Goal: Contribute content: Contribute content

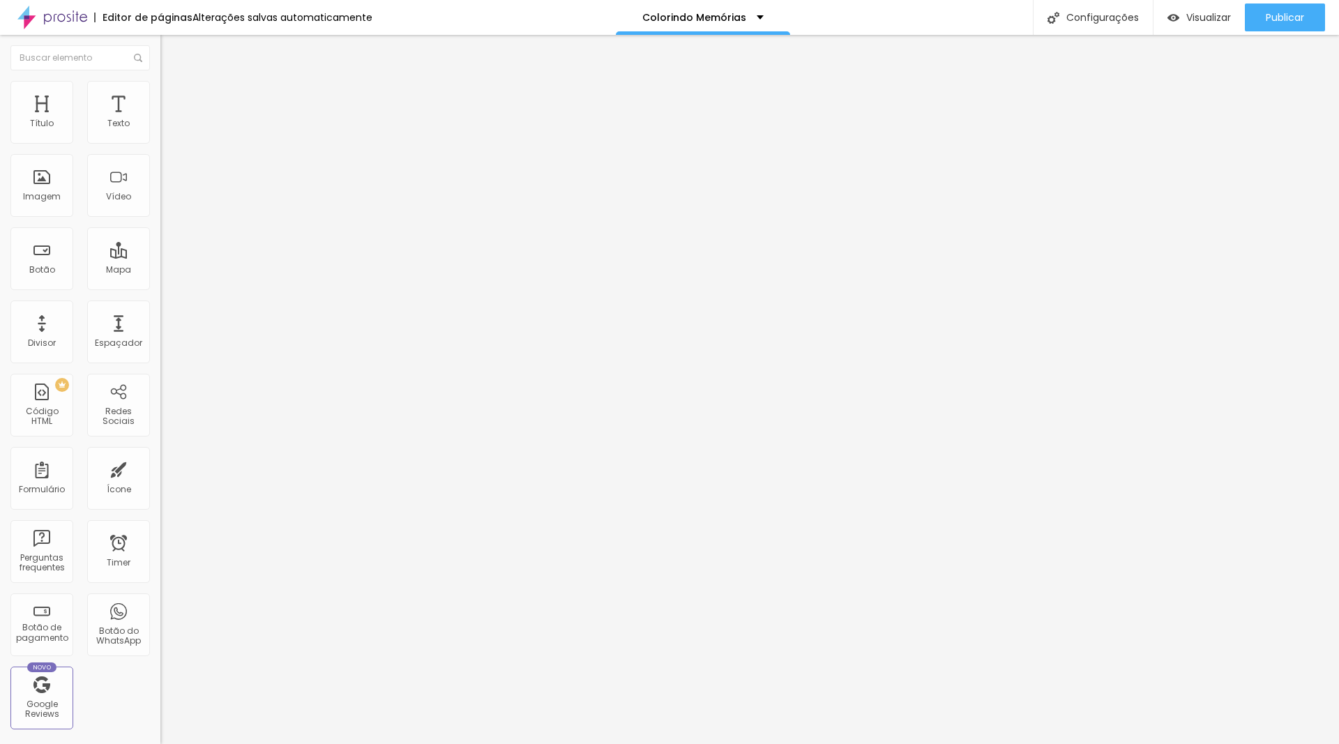
click at [160, 120] on span "Adicionar imagem" at bounding box center [205, 114] width 90 height 12
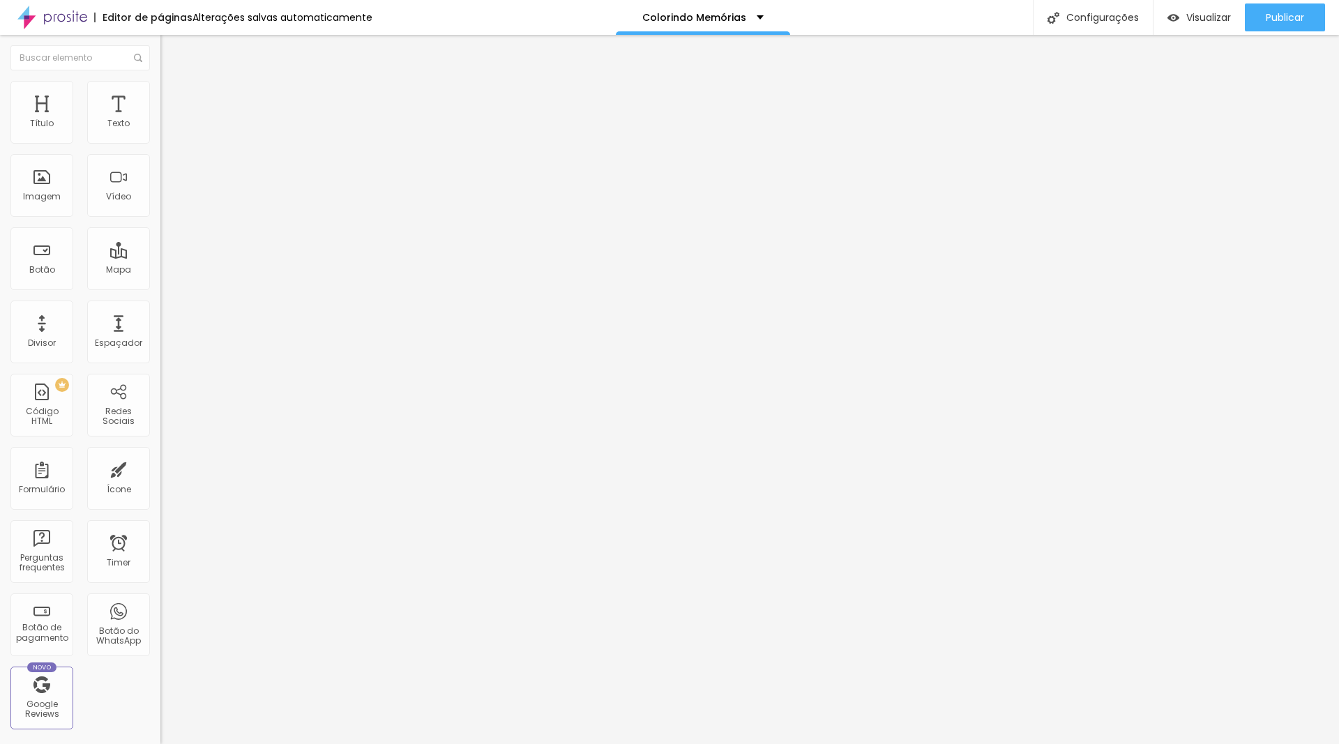
click at [160, 120] on span "Adicionar imagem" at bounding box center [205, 114] width 90 height 12
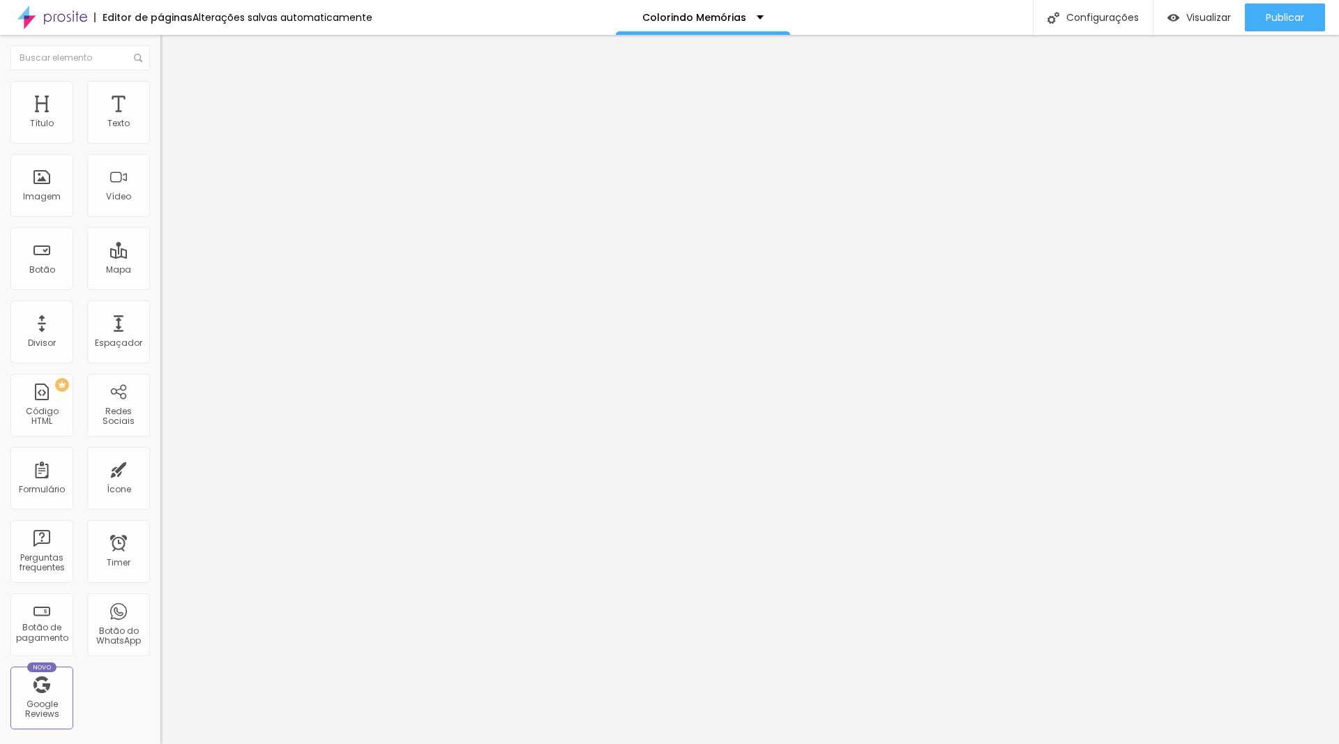
click at [160, 120] on span "Trocar imagem" at bounding box center [198, 114] width 76 height 12
click at [160, 120] on span "Adicionar imagem" at bounding box center [205, 114] width 90 height 12
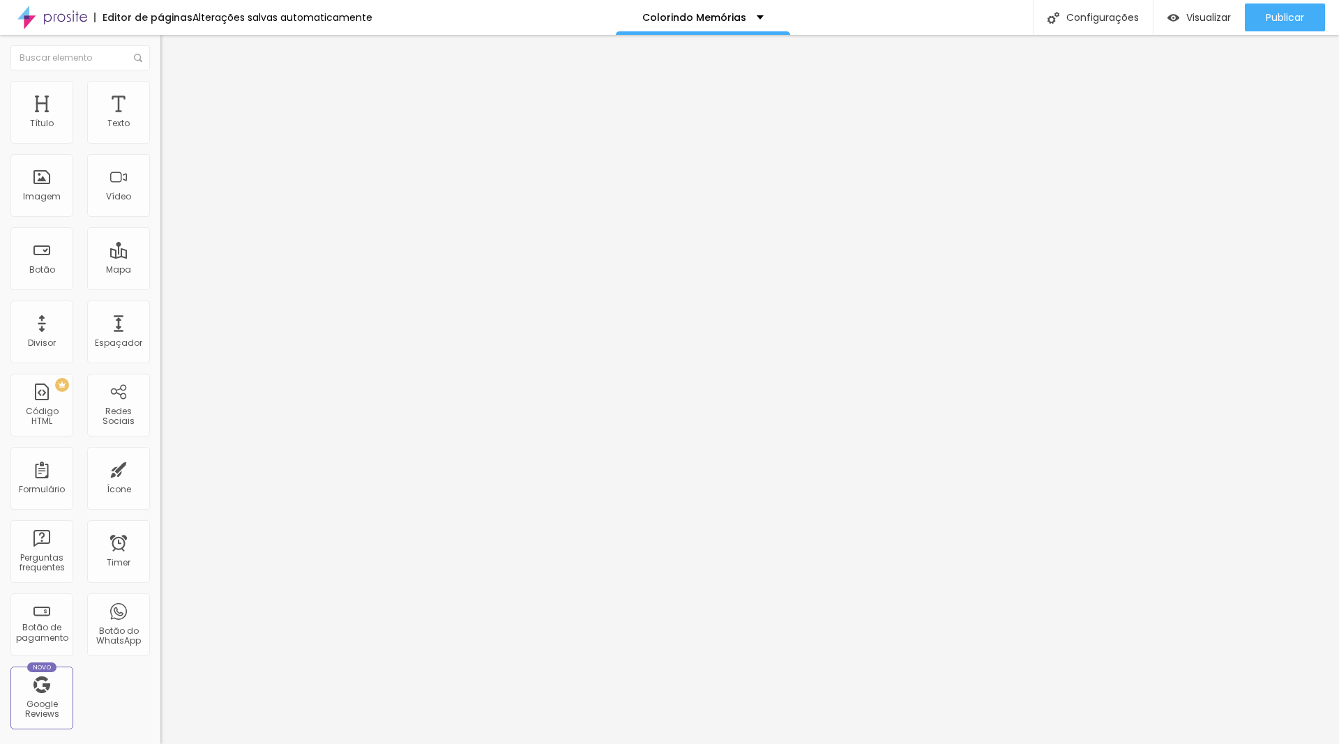
click at [160, 120] on span "Trocar imagem" at bounding box center [198, 114] width 76 height 12
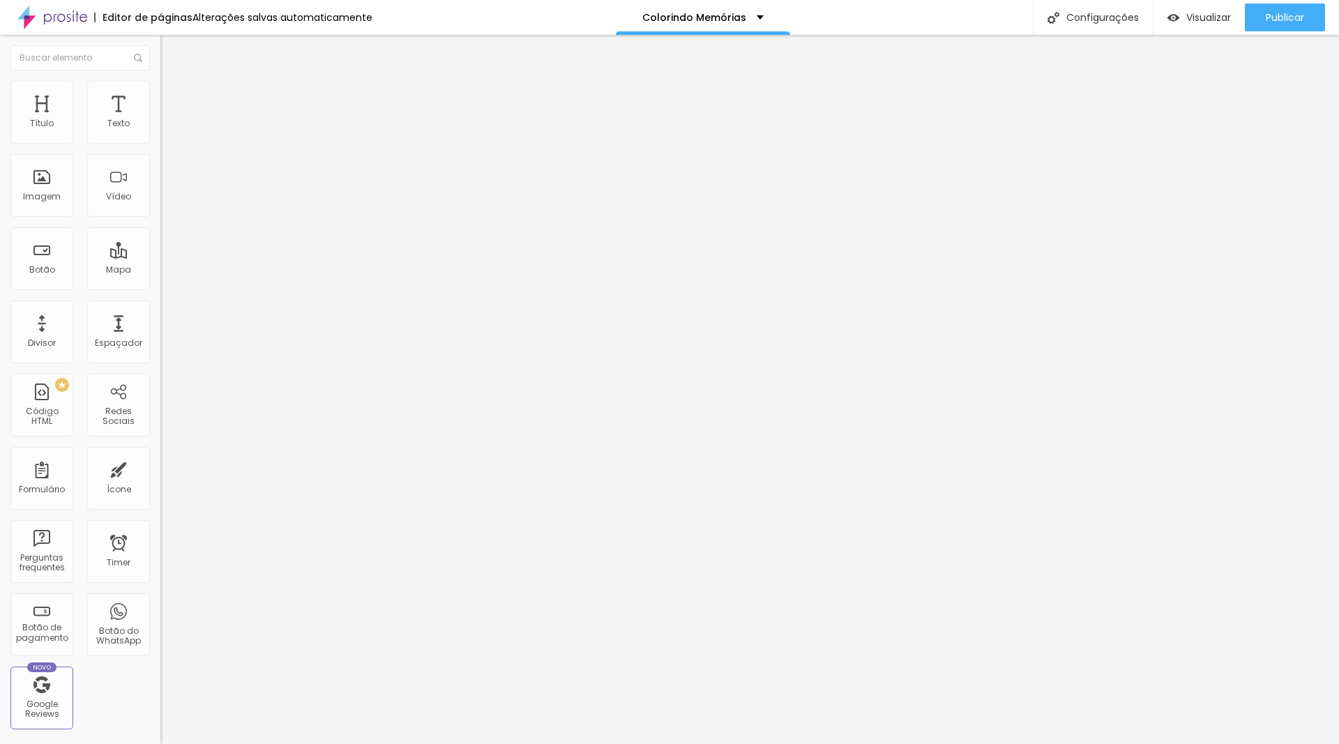
click at [160, 119] on div "Trocar imagem" at bounding box center [240, 114] width 160 height 10
click at [160, 120] on span "Trocar imagem" at bounding box center [198, 114] width 76 height 12
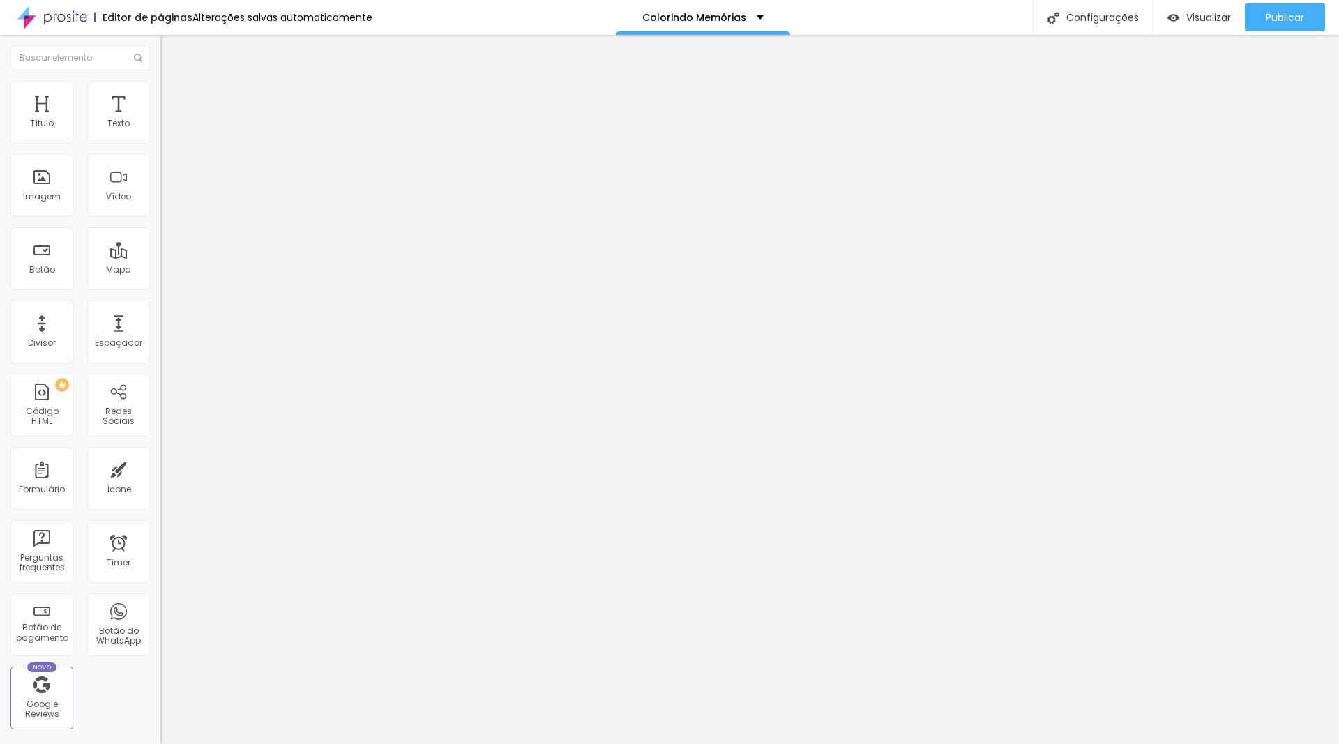
click at [160, 120] on span "Trocar imagem" at bounding box center [198, 114] width 76 height 12
drag, startPoint x: 156, startPoint y: 220, endPoint x: 373, endPoint y: 194, distance: 219.3
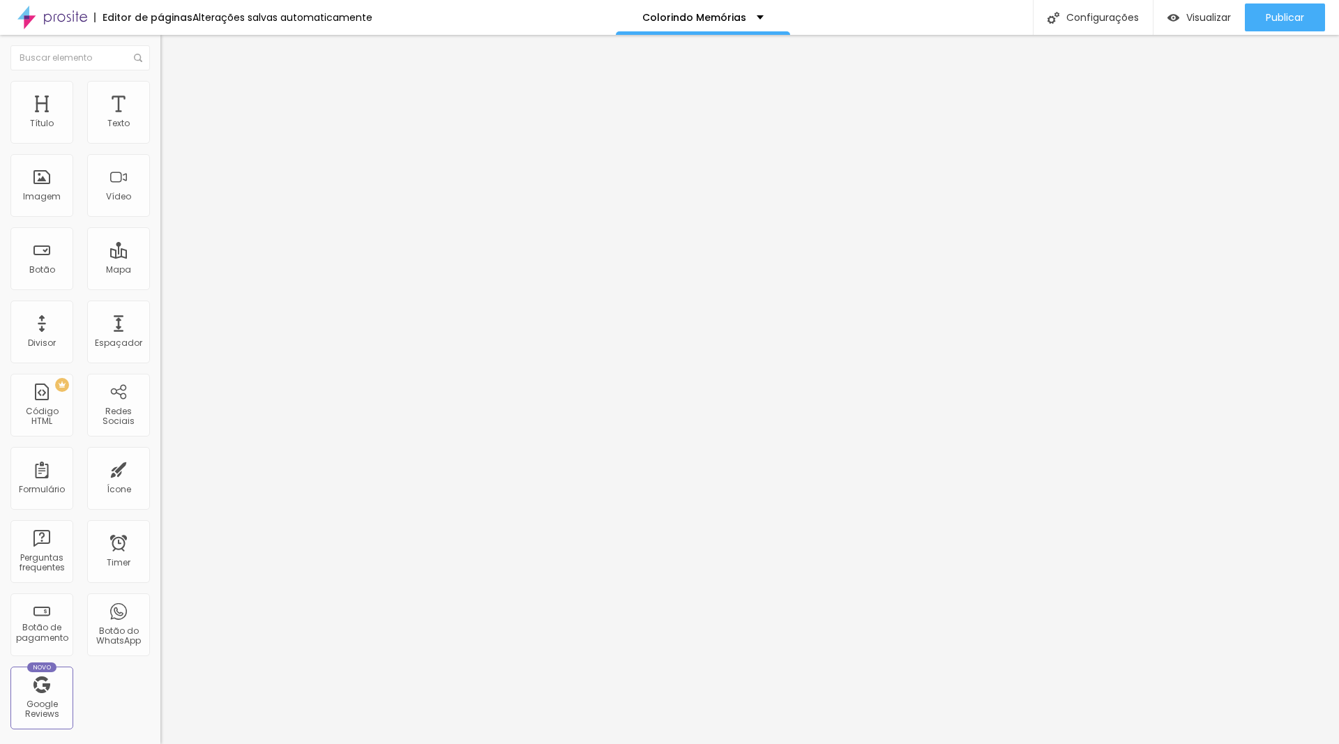
drag, startPoint x: 804, startPoint y: 417, endPoint x: 910, endPoint y: 355, distance: 122.5
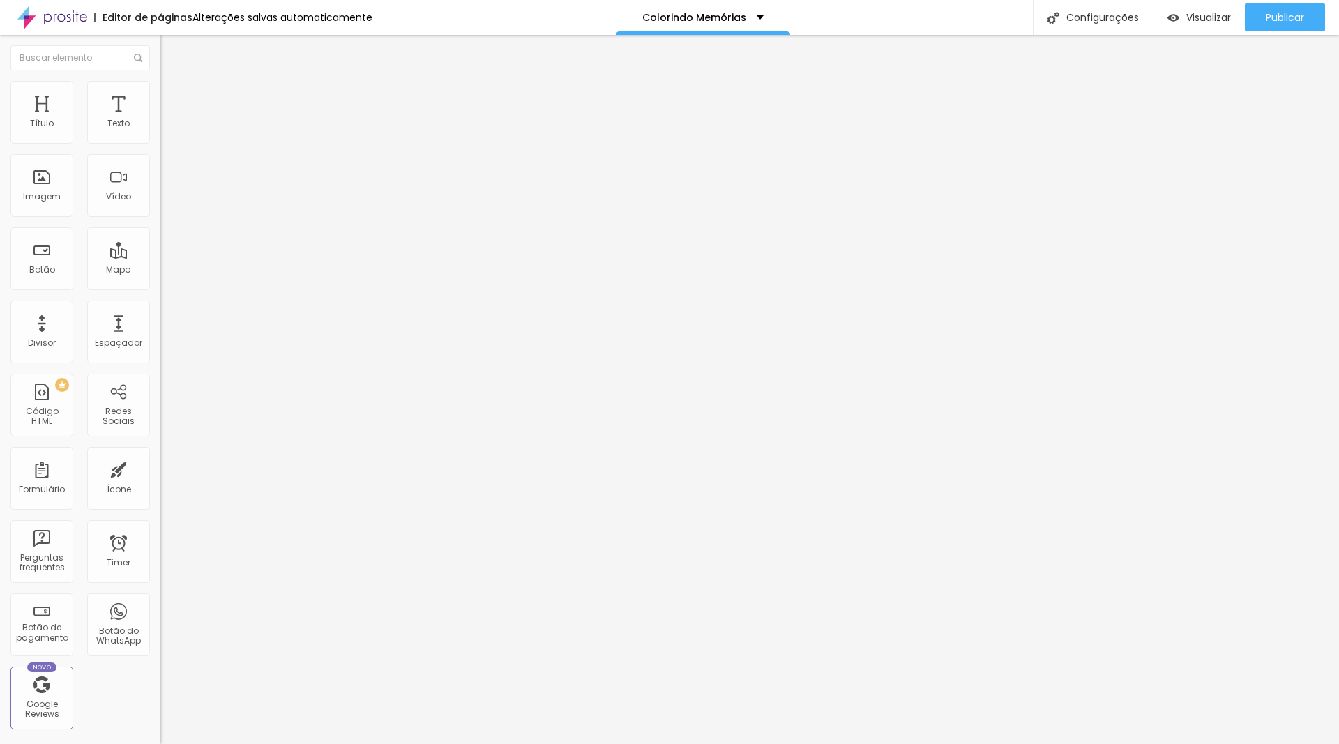
click at [160, 120] on span "Adicionar imagem" at bounding box center [205, 114] width 90 height 12
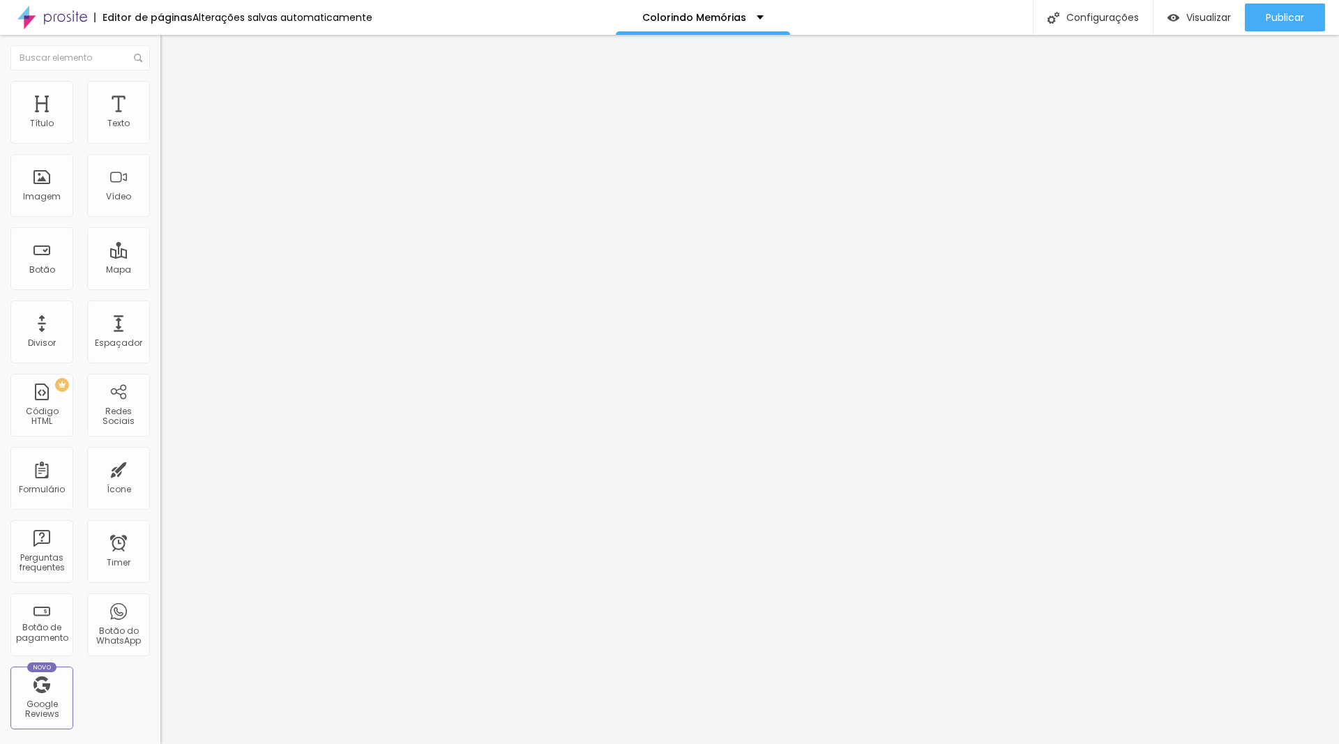
click at [160, 120] on span "Adicionar imagem" at bounding box center [205, 114] width 90 height 12
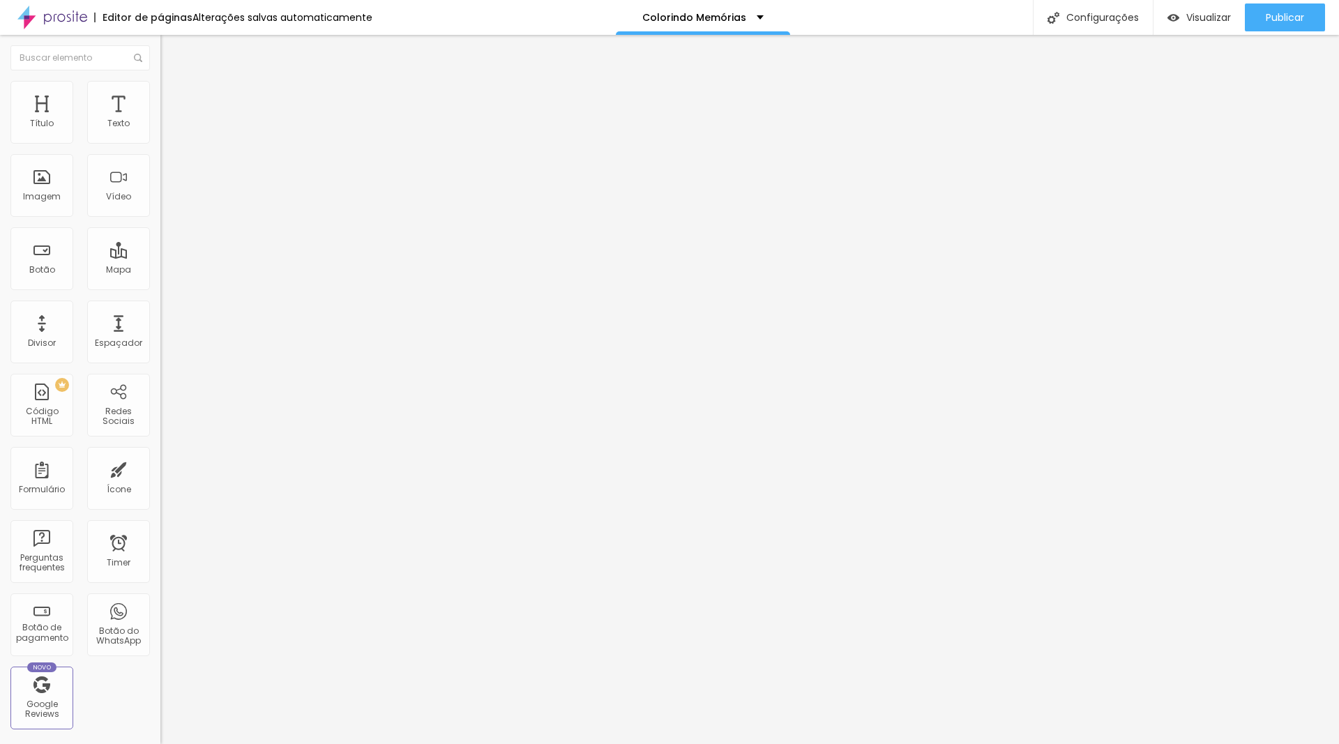
click at [160, 120] on span "Adicionar imagem" at bounding box center [205, 114] width 90 height 12
click at [160, 120] on span "Trocar imagem" at bounding box center [198, 114] width 76 height 12
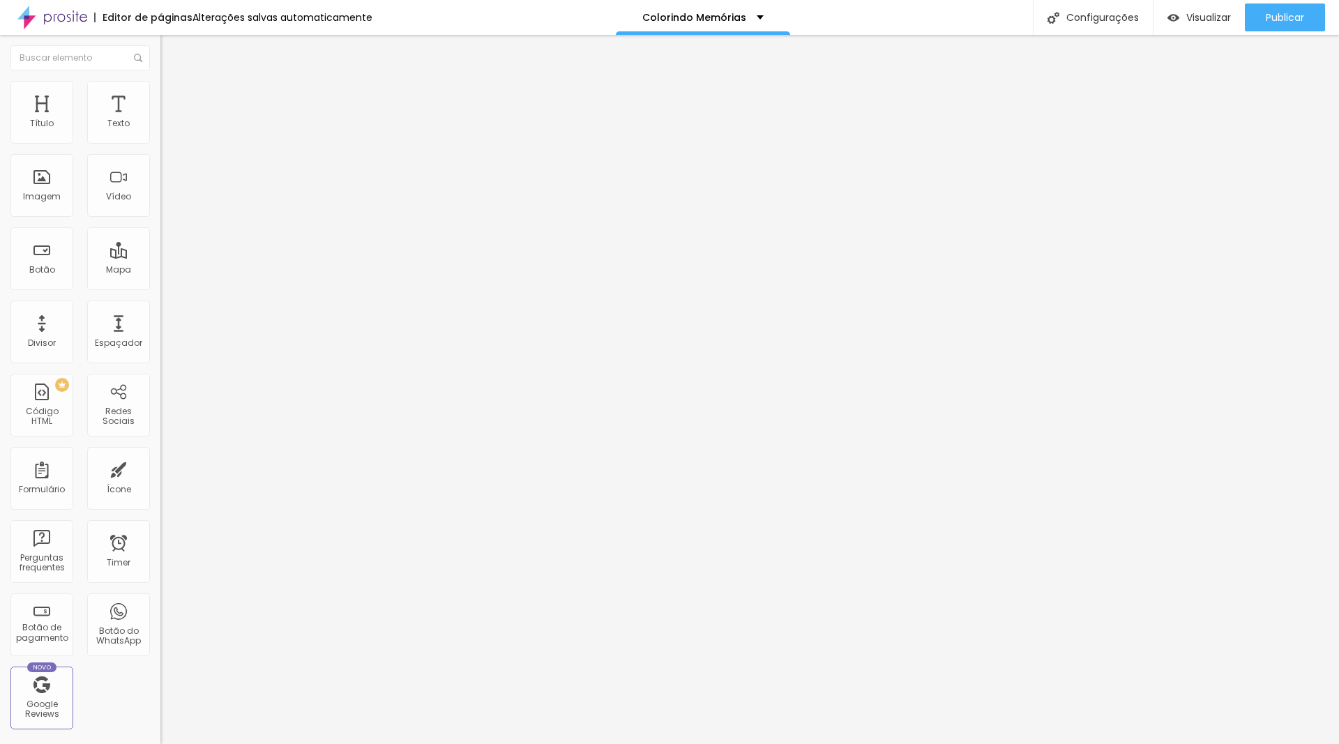
click at [1187, 20] on span "Visualizar" at bounding box center [1209, 17] width 45 height 11
click at [1283, 22] on span "Publicar" at bounding box center [1285, 17] width 38 height 11
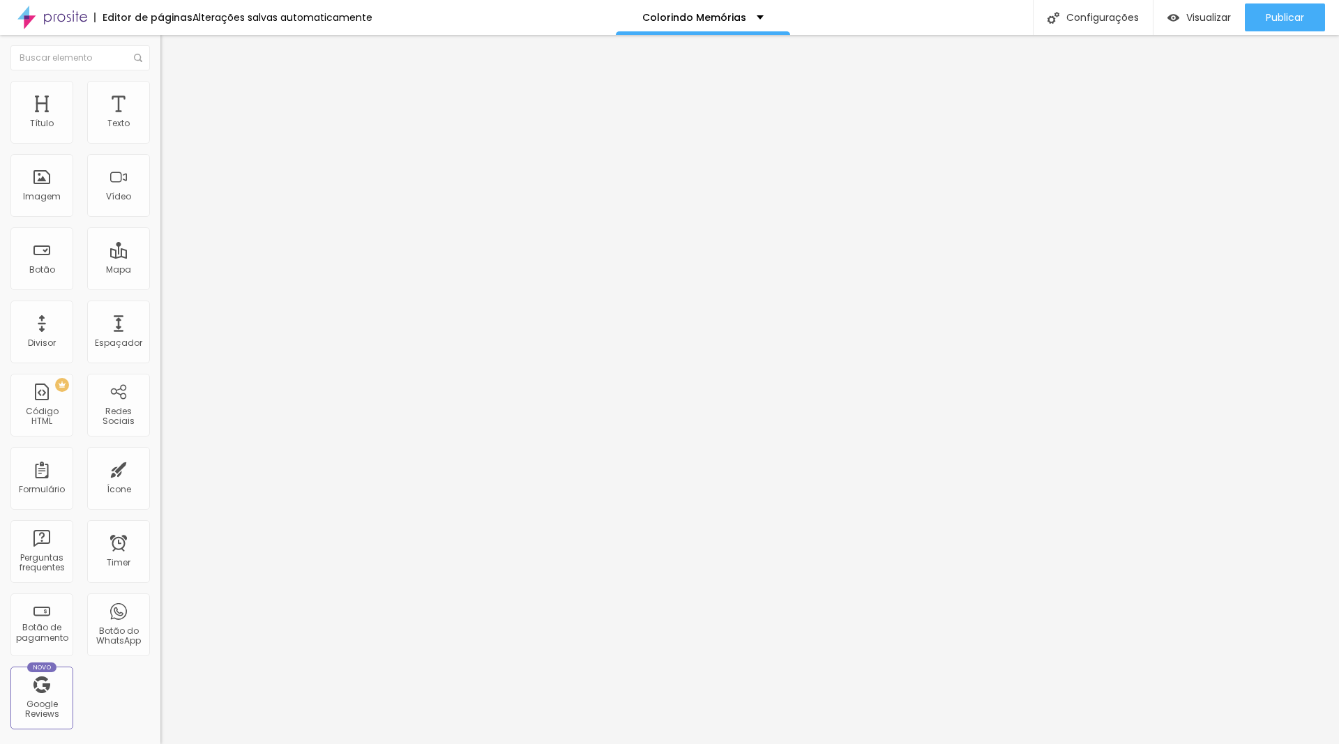
click at [160, 120] on span "Trocar imagem" at bounding box center [198, 114] width 76 height 12
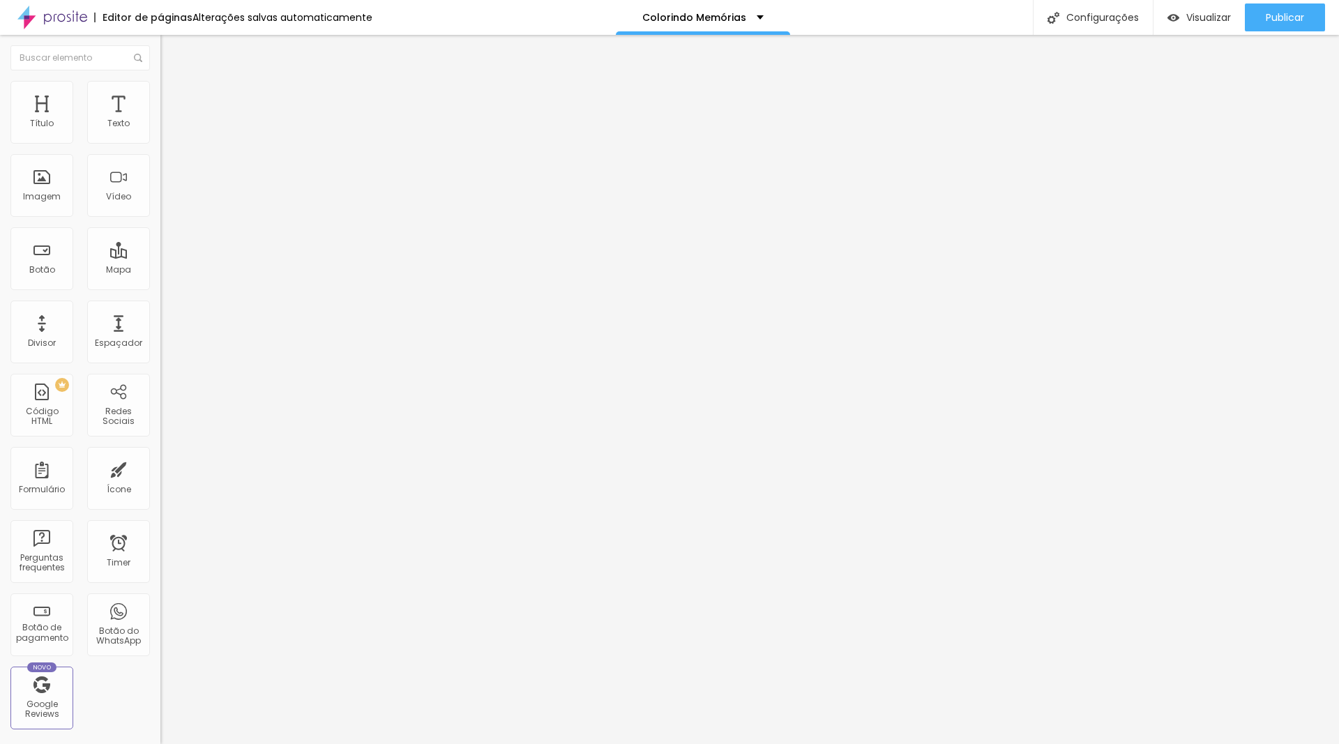
click at [160, 92] on li "Estilo" at bounding box center [240, 88] width 160 height 14
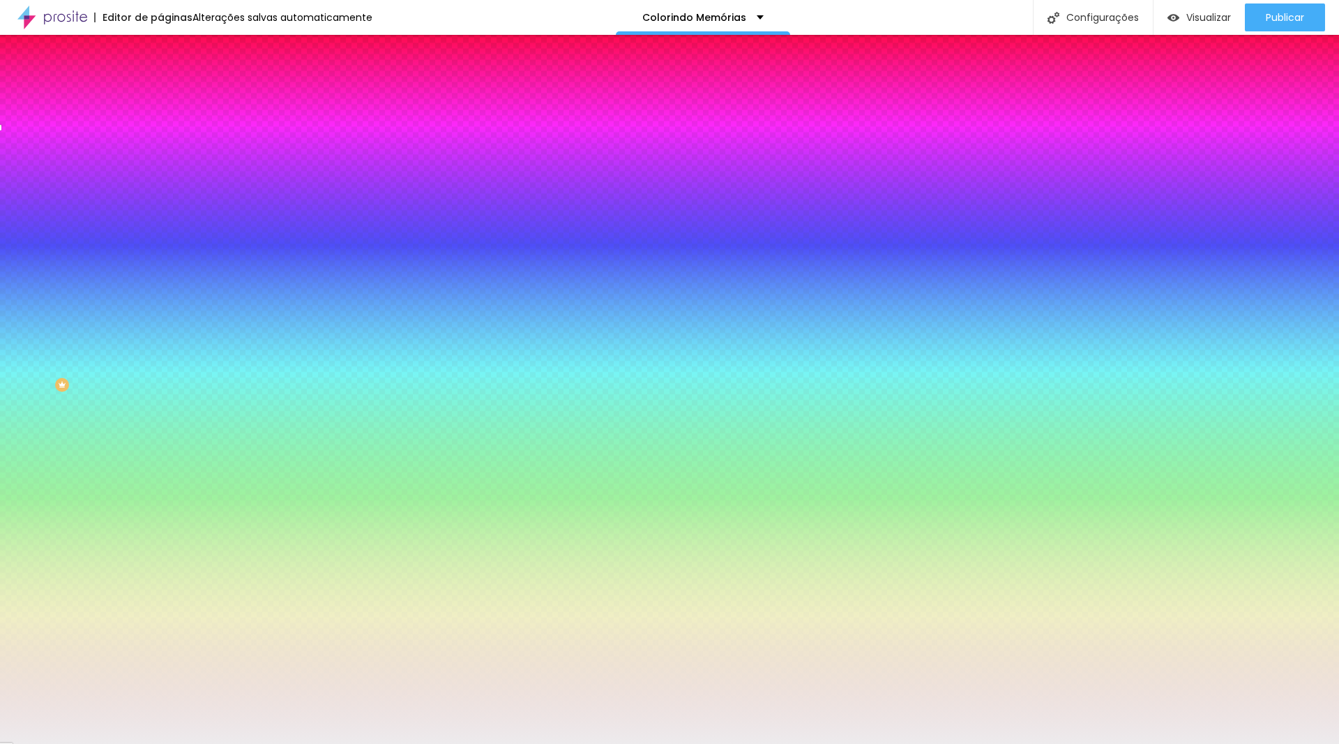
click at [160, 204] on input "#EDEBED" at bounding box center [243, 197] width 167 height 14
paste input "F7F1EF"
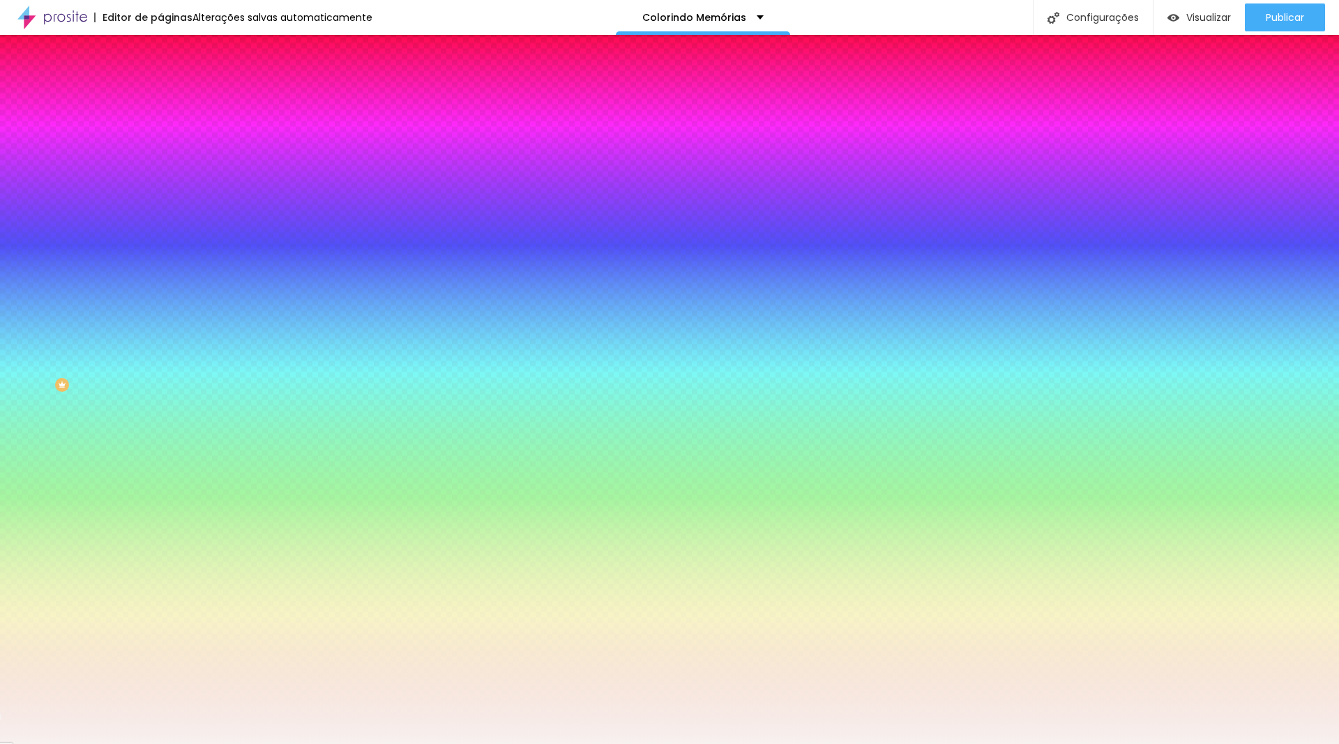
paste input
type input "#F7F1EF"
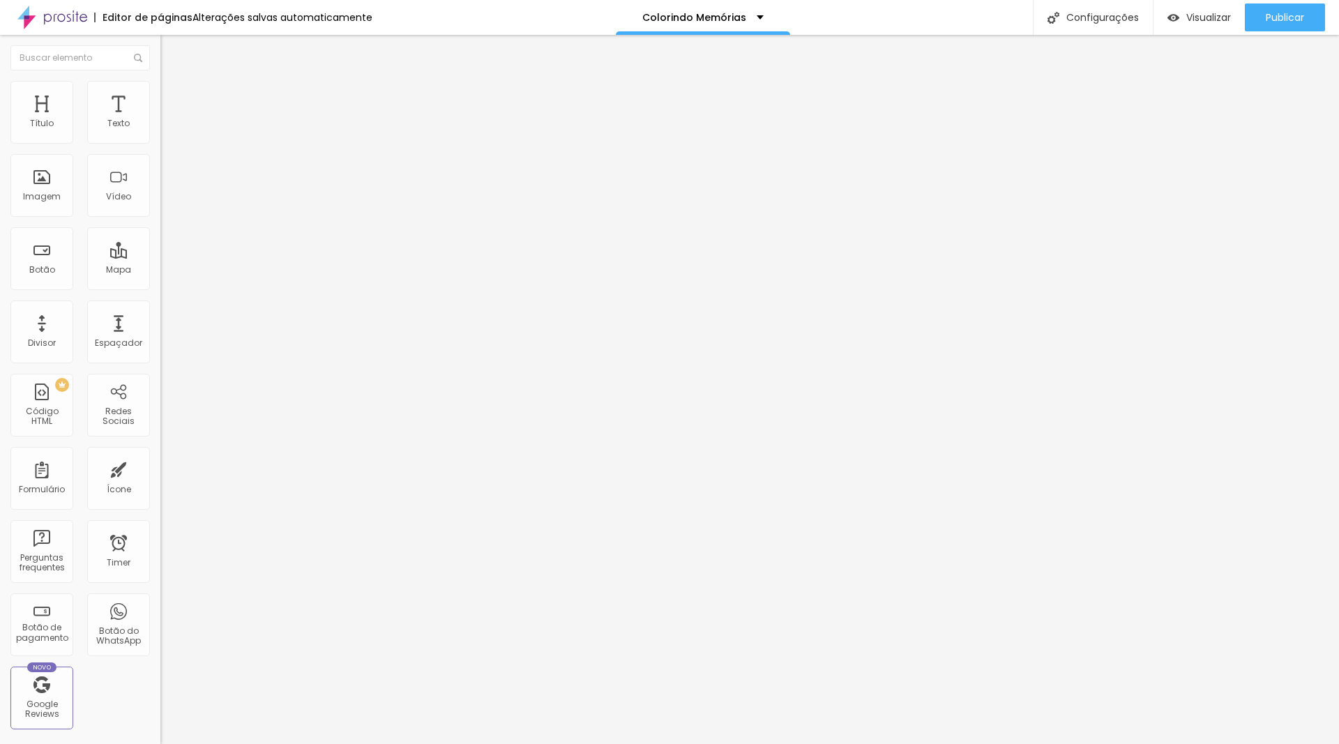
click at [160, 90] on img at bounding box center [166, 87] width 13 height 13
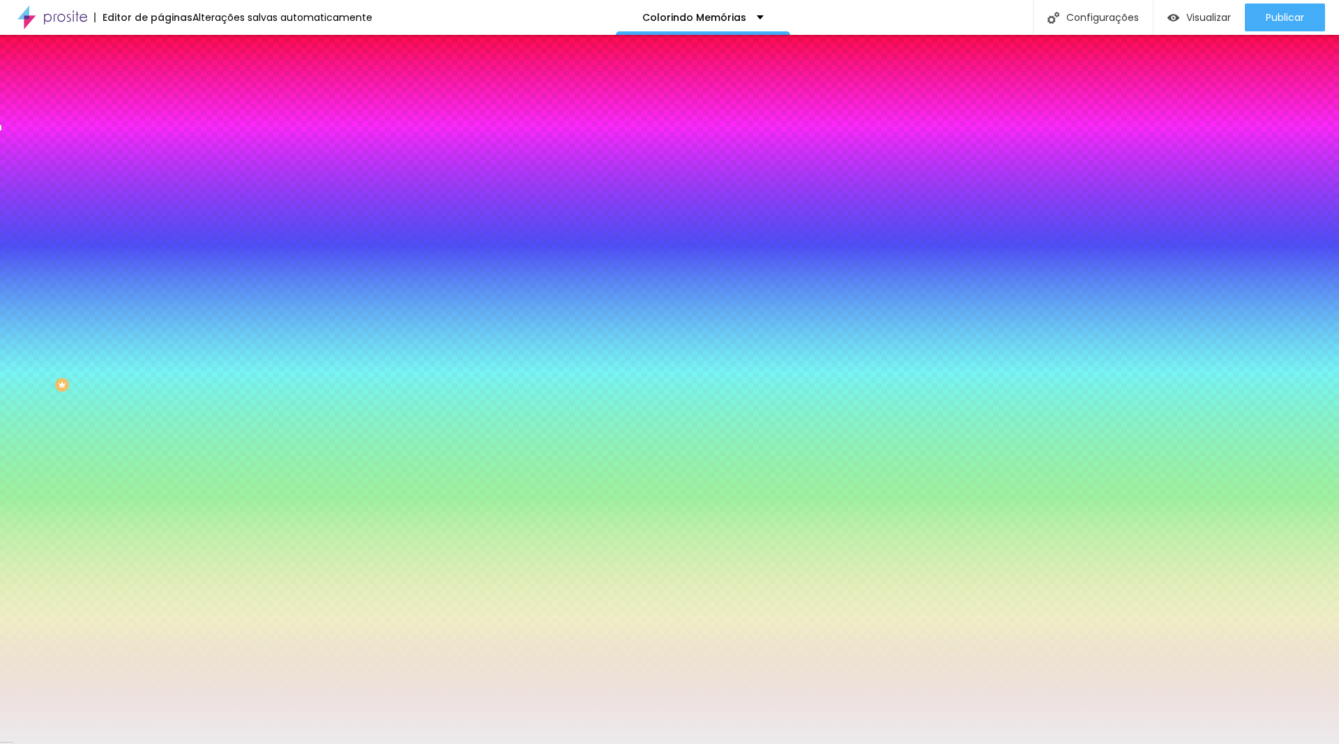
click at [160, 204] on input "#EDEBED" at bounding box center [243, 197] width 167 height 14
paste input "F7F1EF"
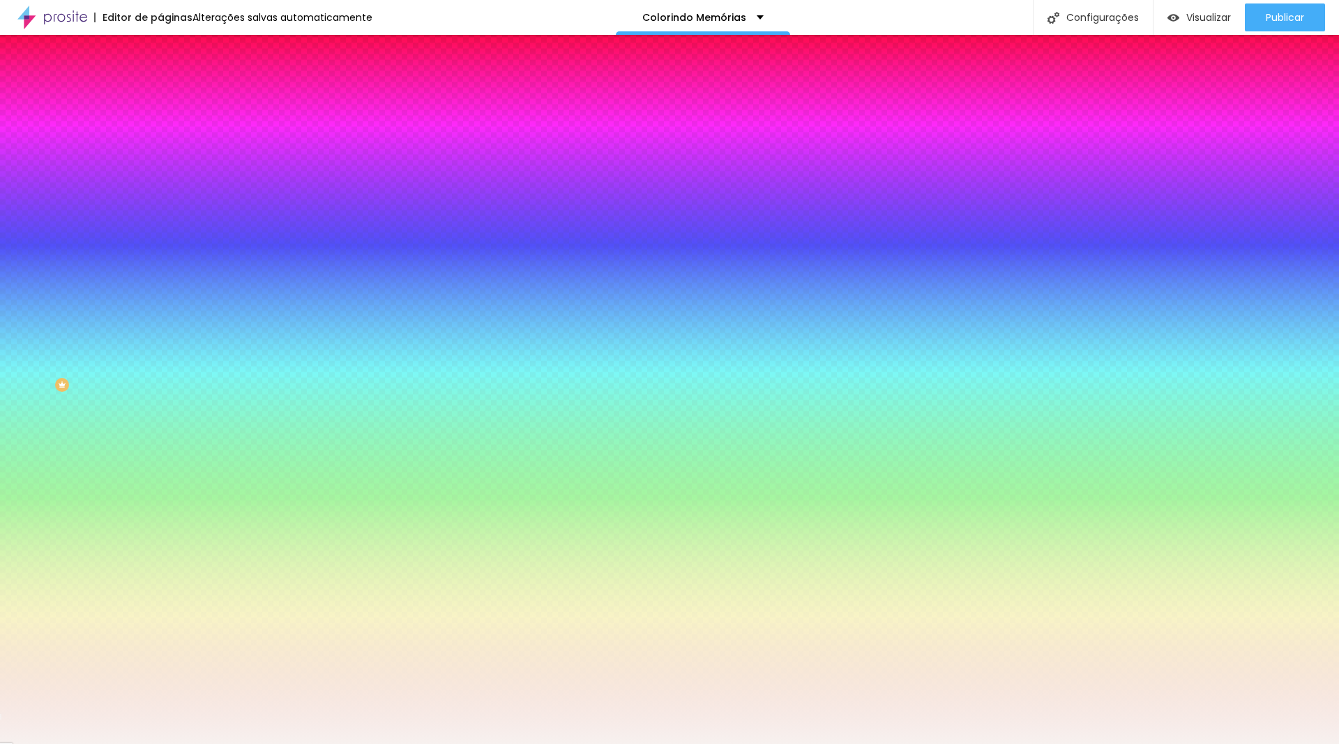
type input "#F7F1EF"
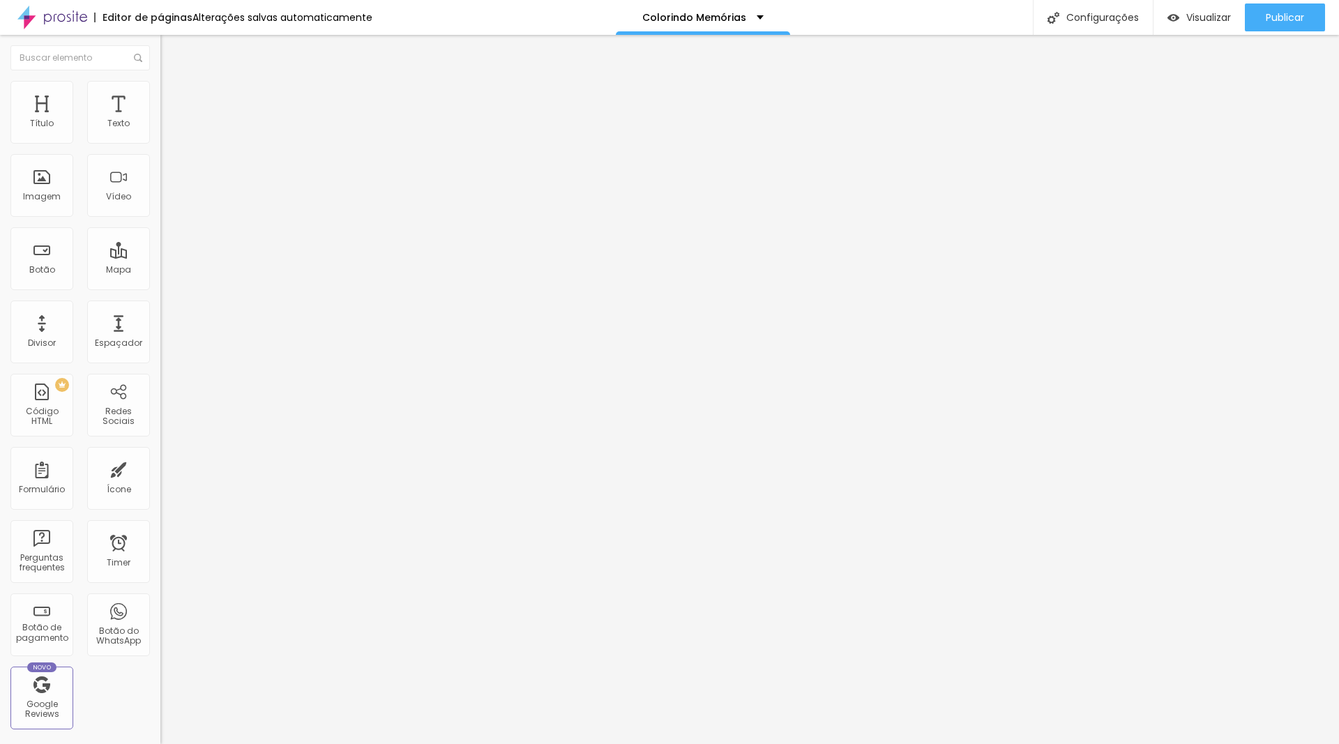
click at [160, 93] on li "Estilo" at bounding box center [240, 88] width 160 height 14
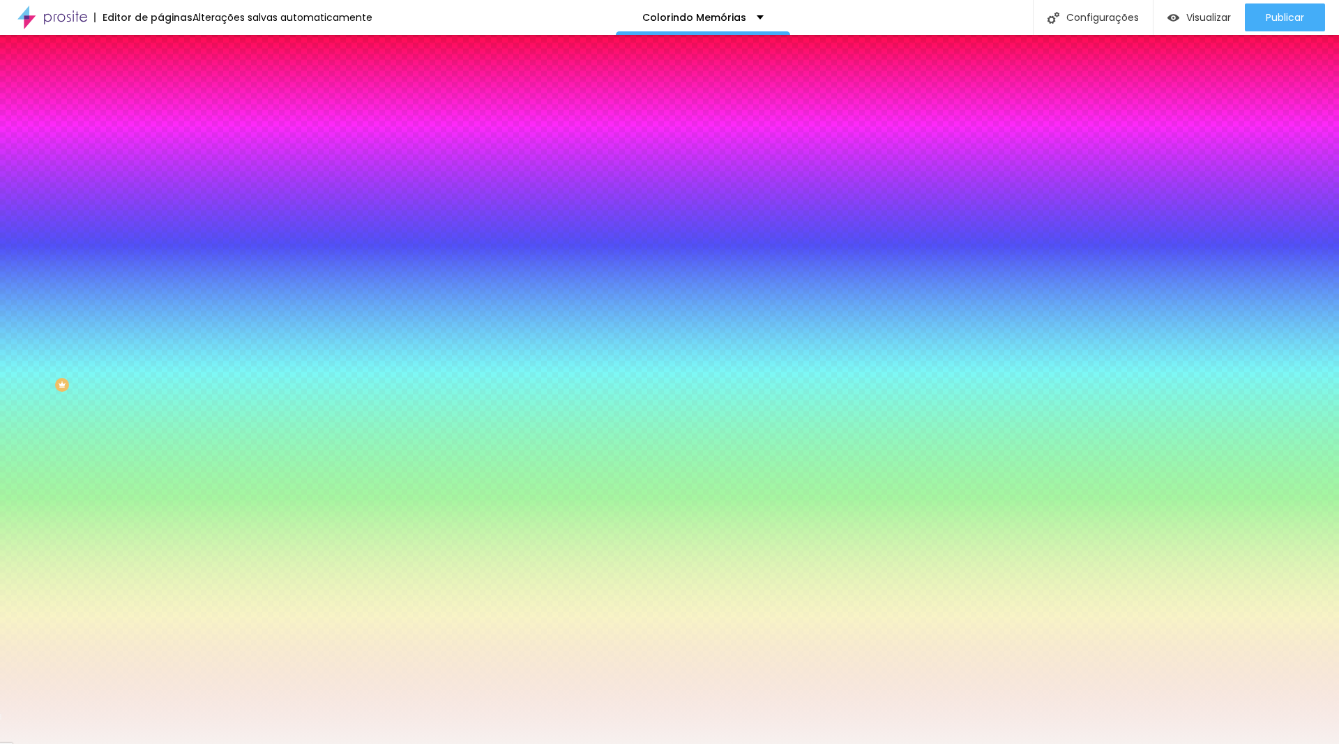
click at [160, 204] on input "#F7F1EF" at bounding box center [243, 197] width 167 height 14
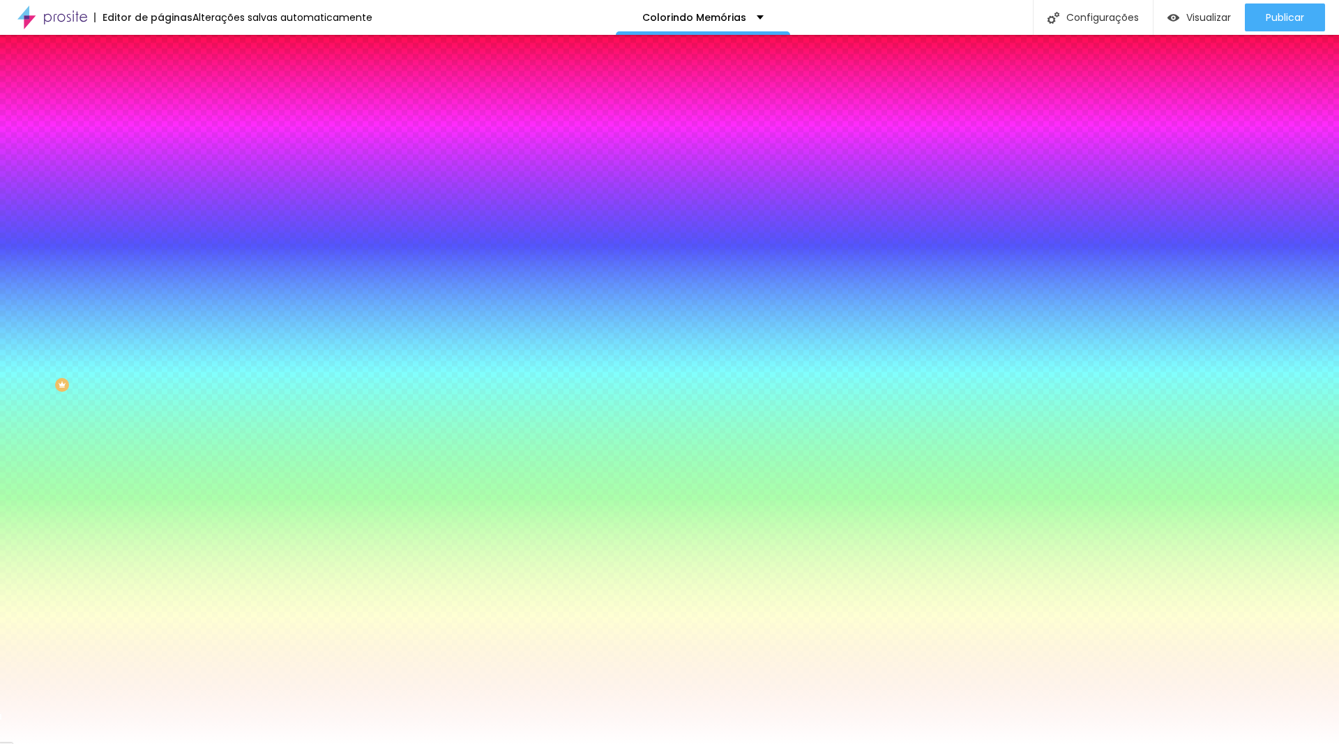
type input "#FFFFF"
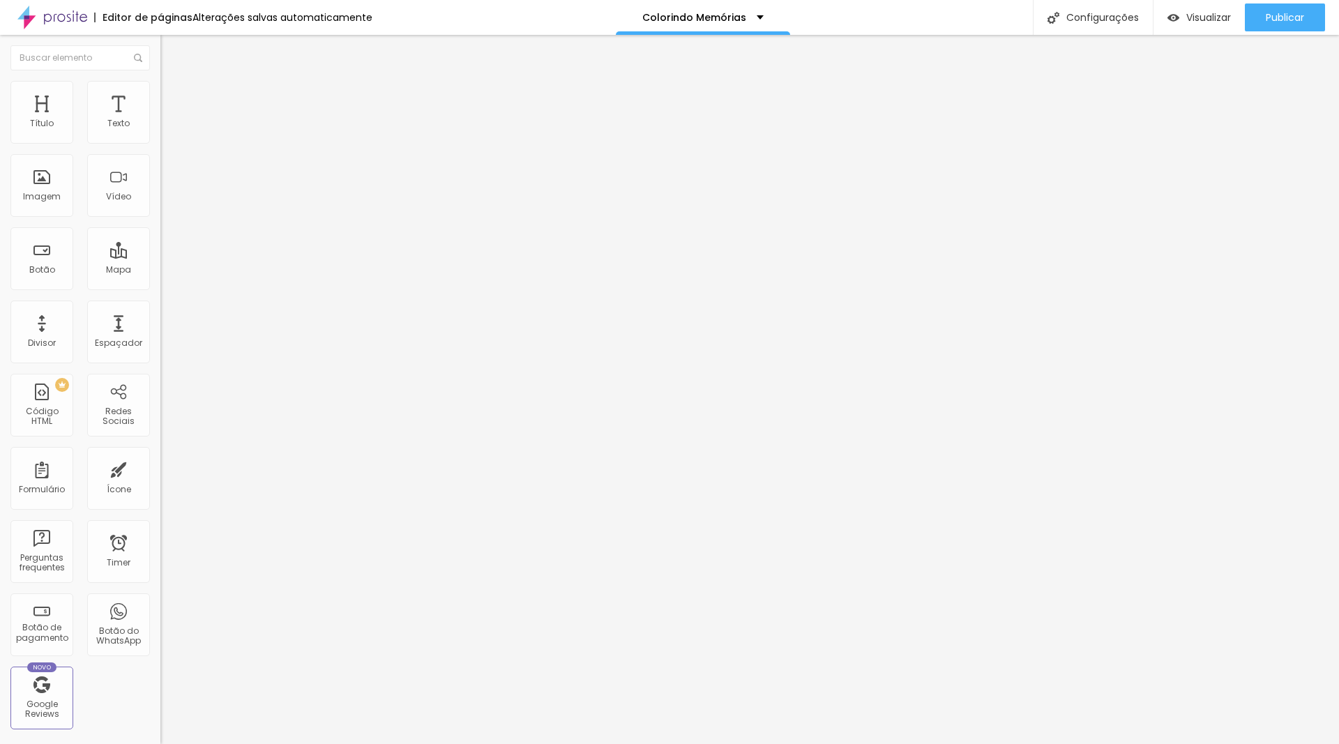
click at [160, 82] on li "Estilo" at bounding box center [240, 88] width 160 height 14
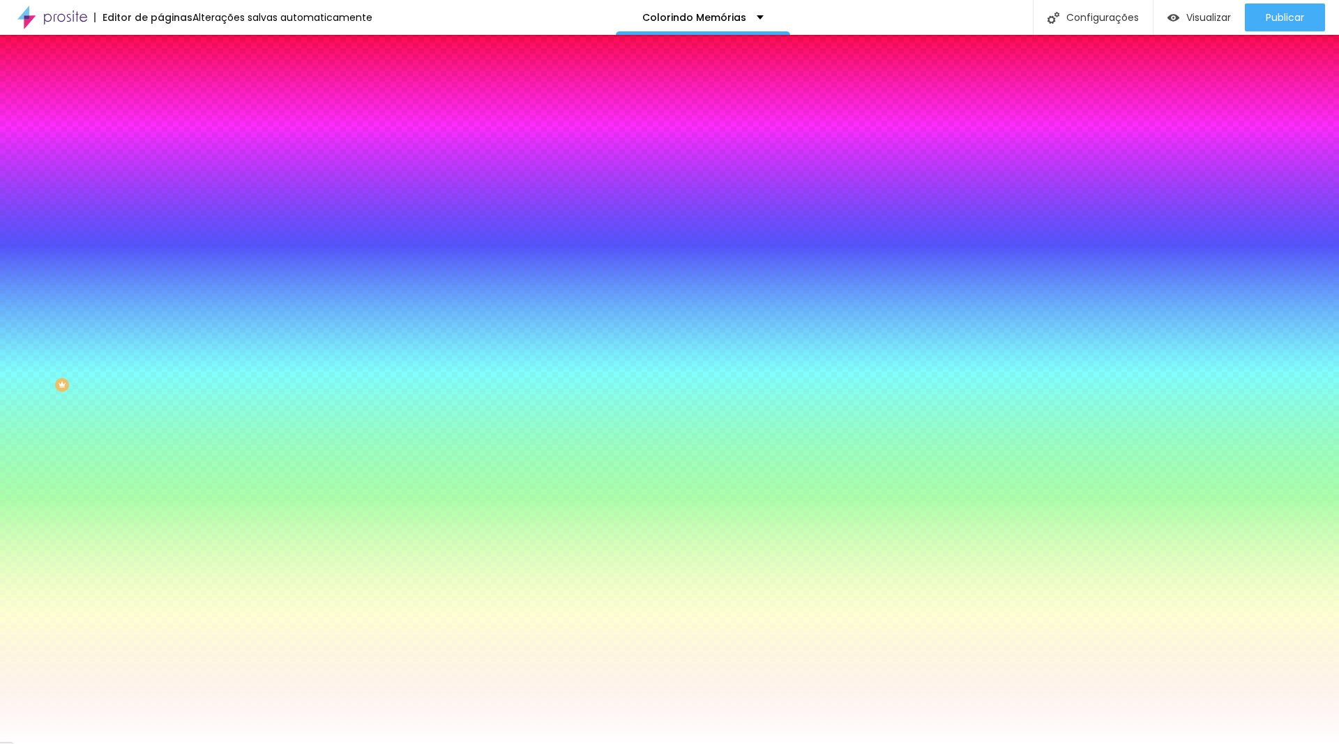
click at [160, 204] on input "#FFFFFF" at bounding box center [243, 197] width 167 height 14
paste input "7F1E"
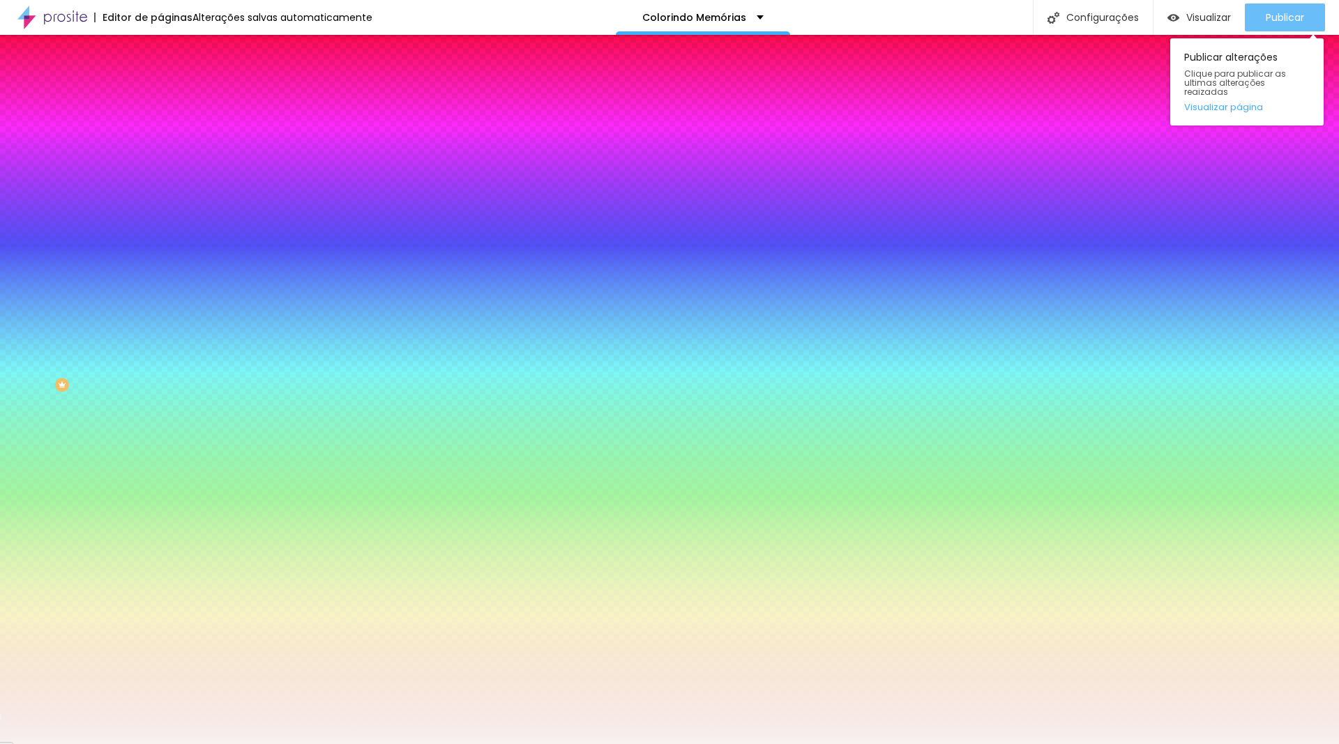
type input "#F7F1EF"
click at [1284, 15] on span "Publicar" at bounding box center [1285, 17] width 38 height 11
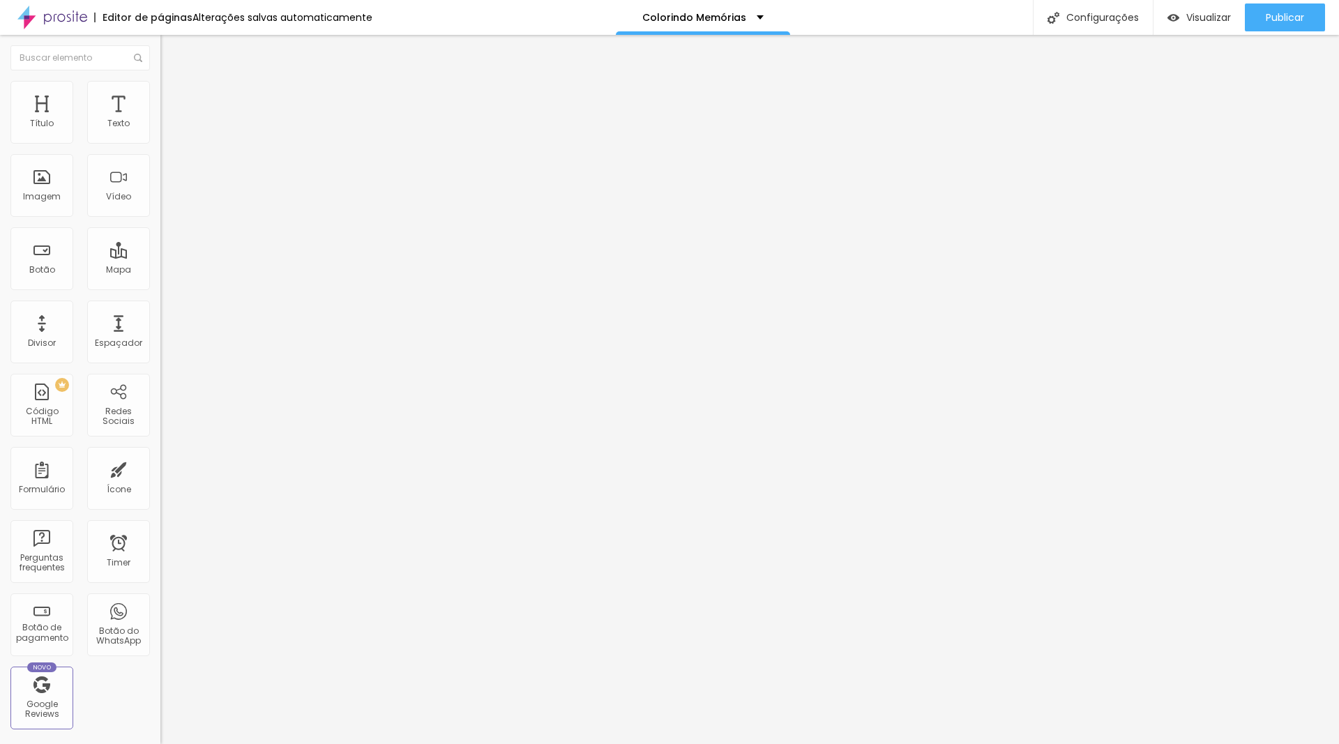
click at [171, 47] on img "button" at bounding box center [176, 50] width 11 height 11
click at [160, 120] on span "Adicionar imagem" at bounding box center [205, 114] width 90 height 12
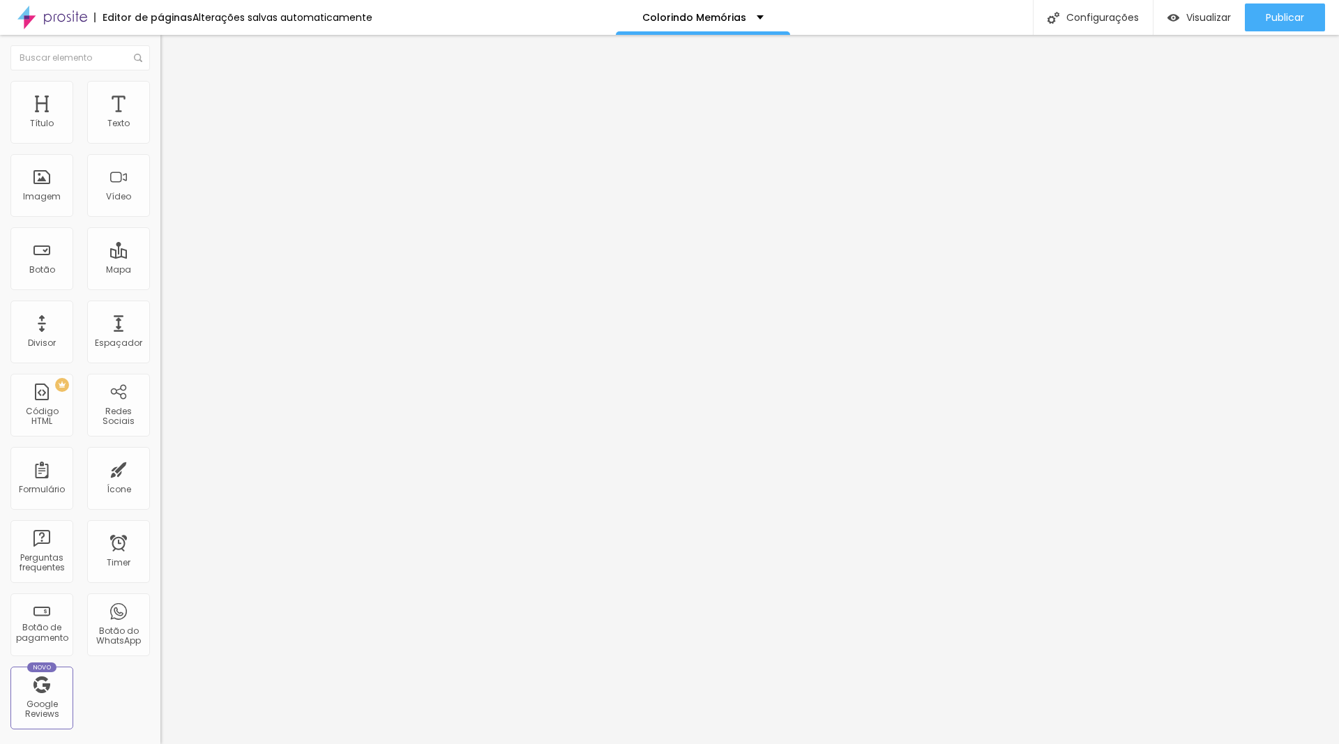
click at [160, 218] on span "Original" at bounding box center [176, 213] width 33 height 12
click at [195, 227] on span "16:9" at bounding box center [203, 221] width 16 height 12
click at [160, 134] on button "button" at bounding box center [170, 126] width 20 height 15
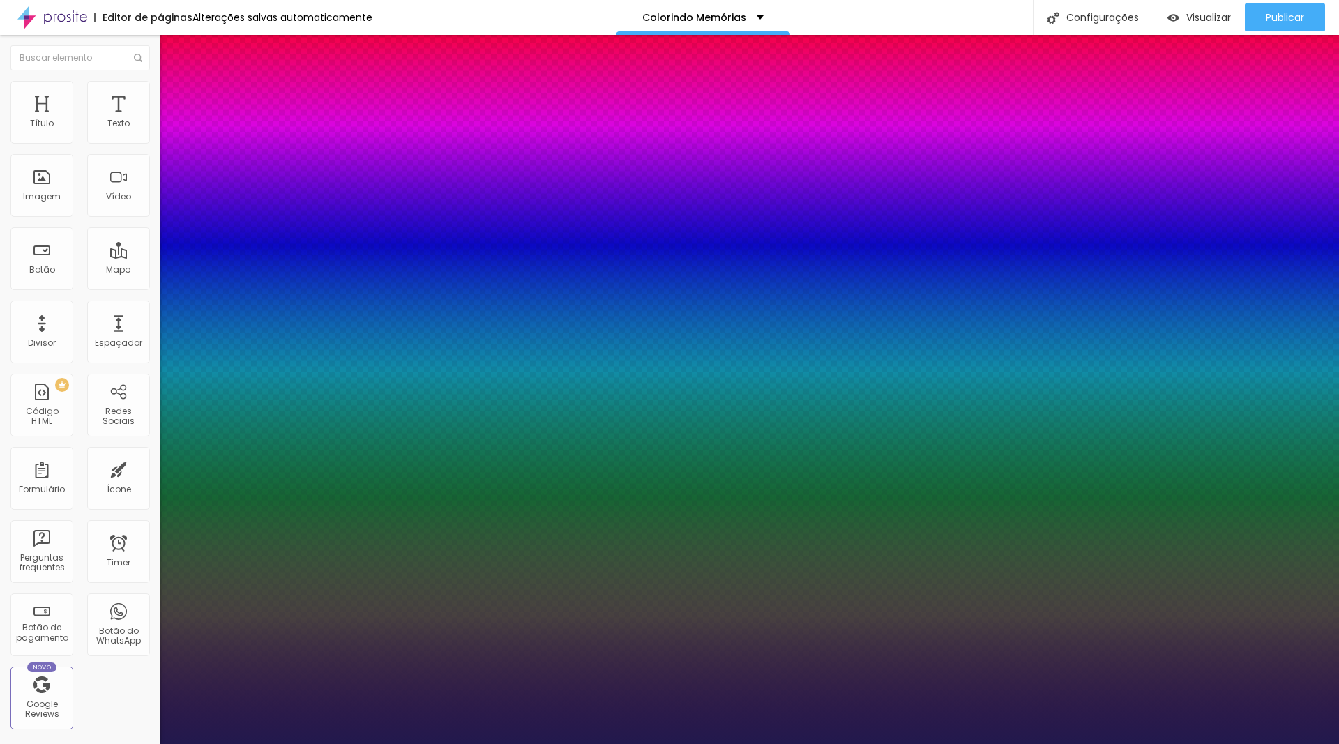
type input "1"
select select "Bangers-Regular"
click option "Bangers-Regular" at bounding box center [0, 0] width 0 height 0
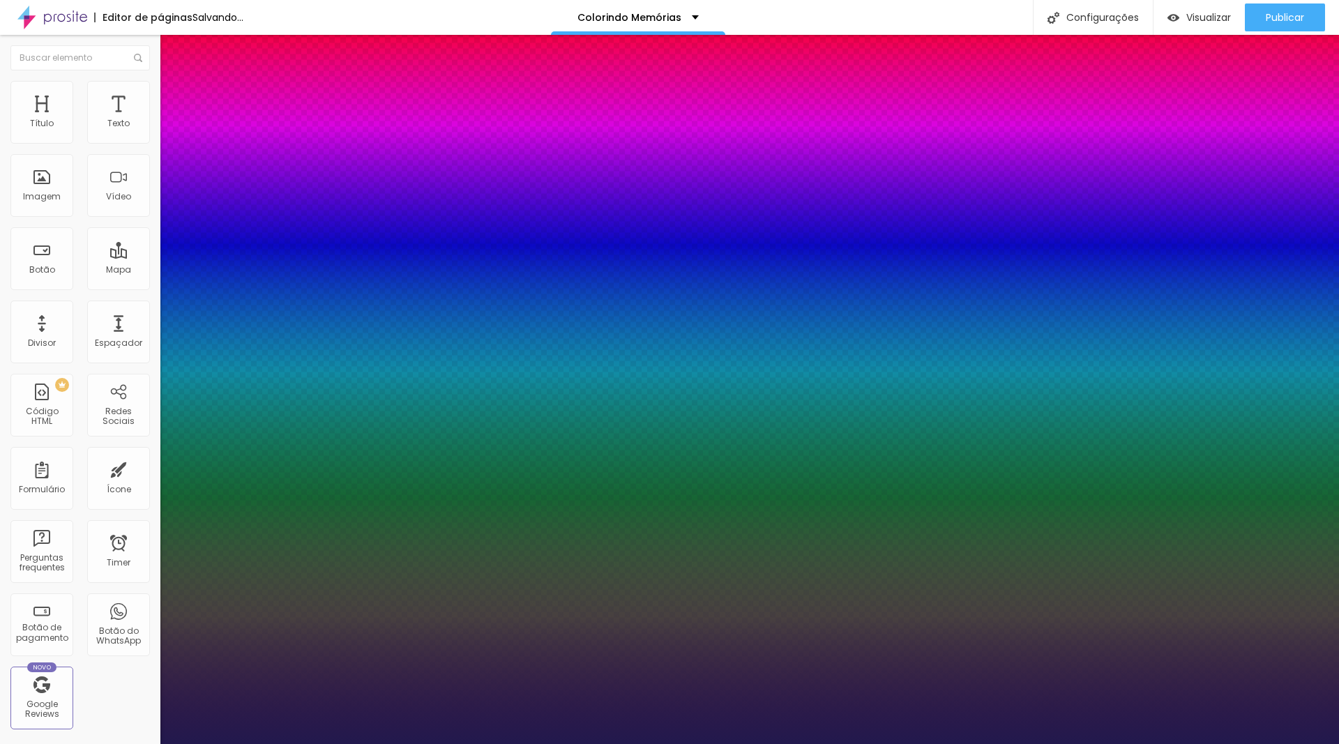
type input "1"
select select "Roboto"
click option "Roboto" at bounding box center [0, 0] width 0 height 0
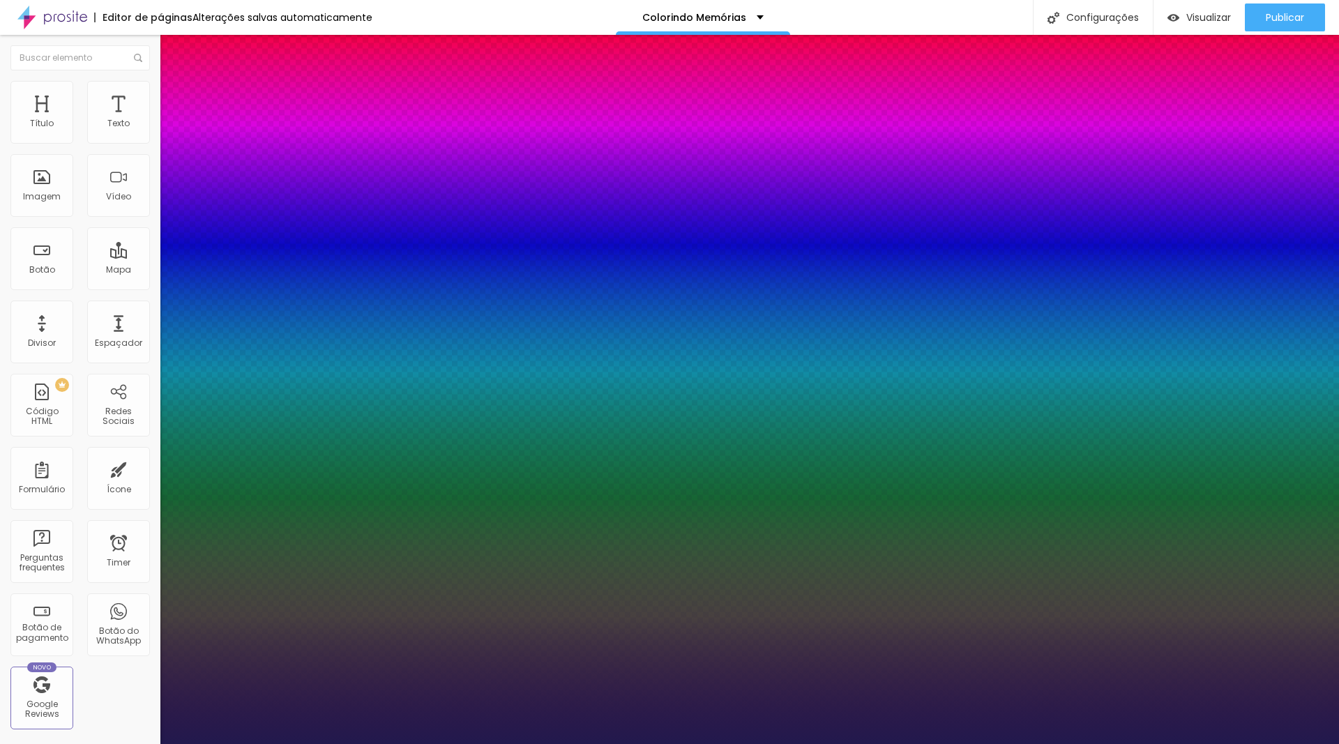
drag, startPoint x: 300, startPoint y: 241, endPoint x: 432, endPoint y: 216, distance: 134.1
type input "1"
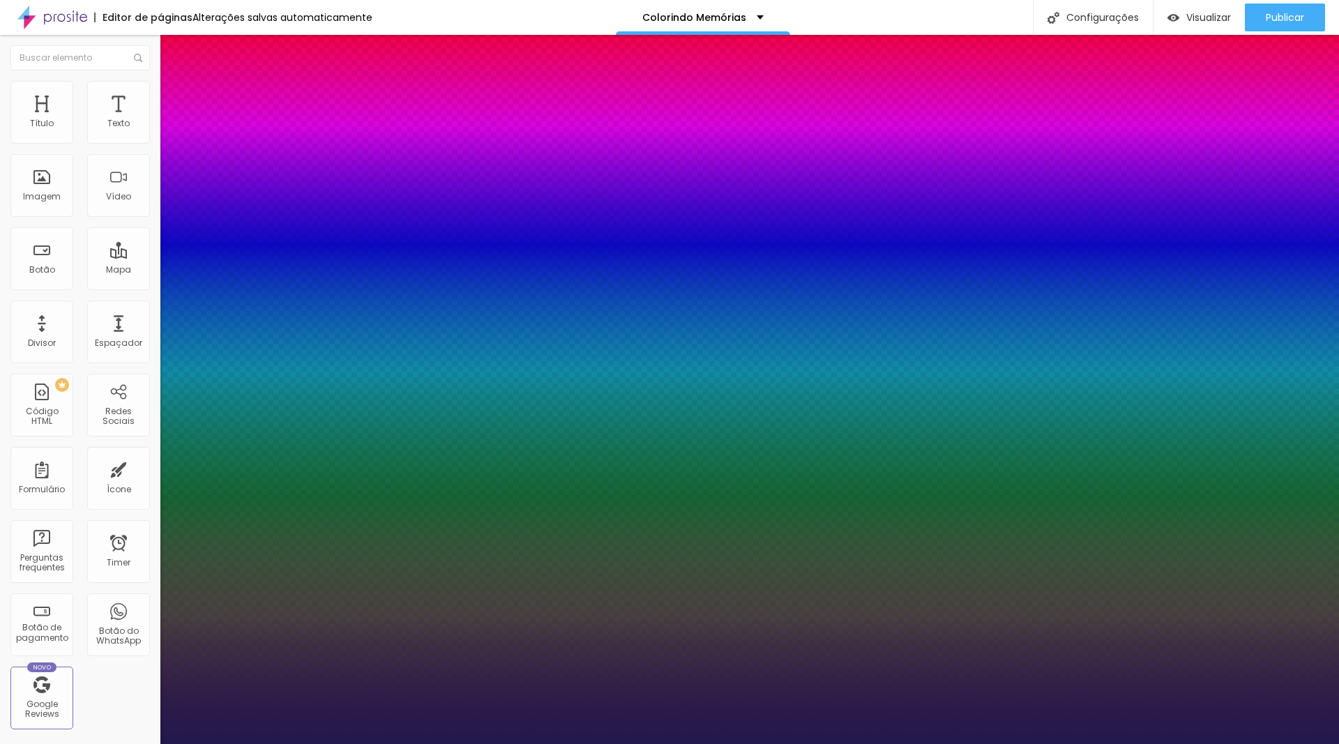
type input "8"
type input "2"
type input "1"
type input "20"
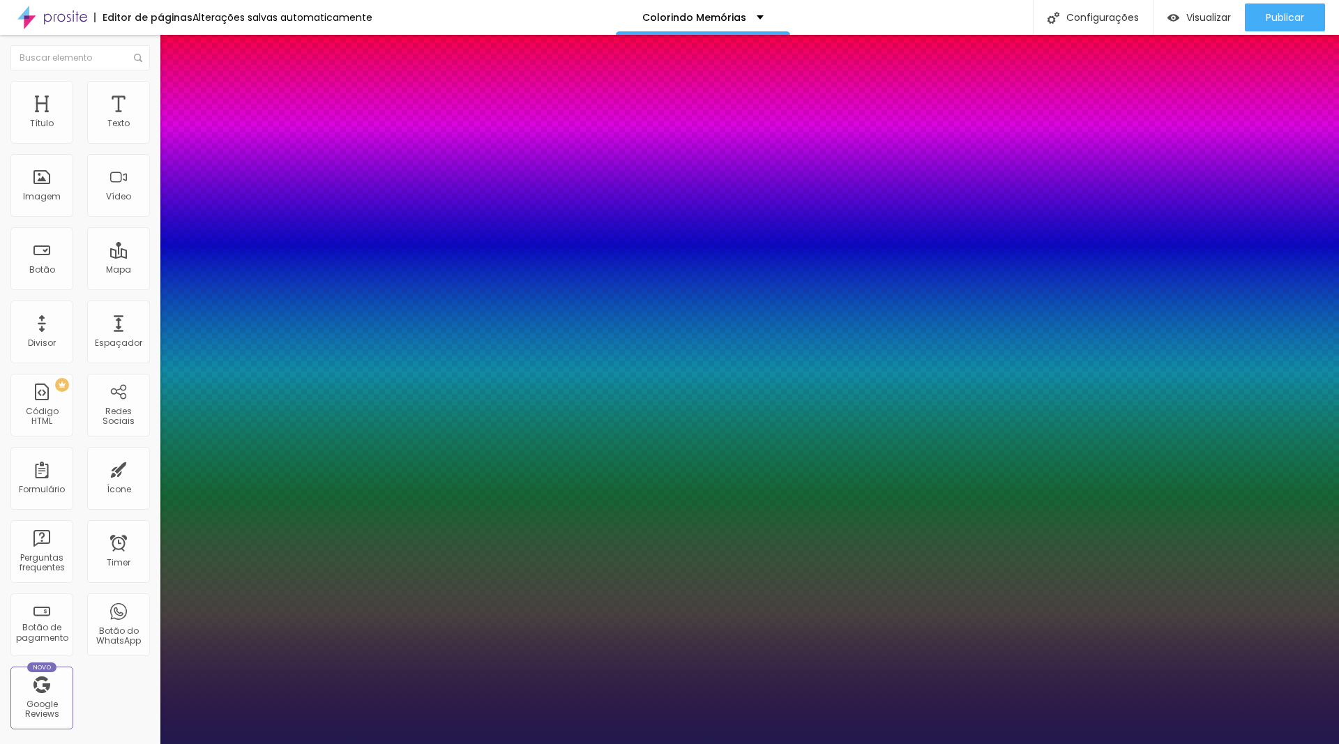
type input "1"
type input "20"
click at [656, 744] on div at bounding box center [669, 744] width 1339 height 0
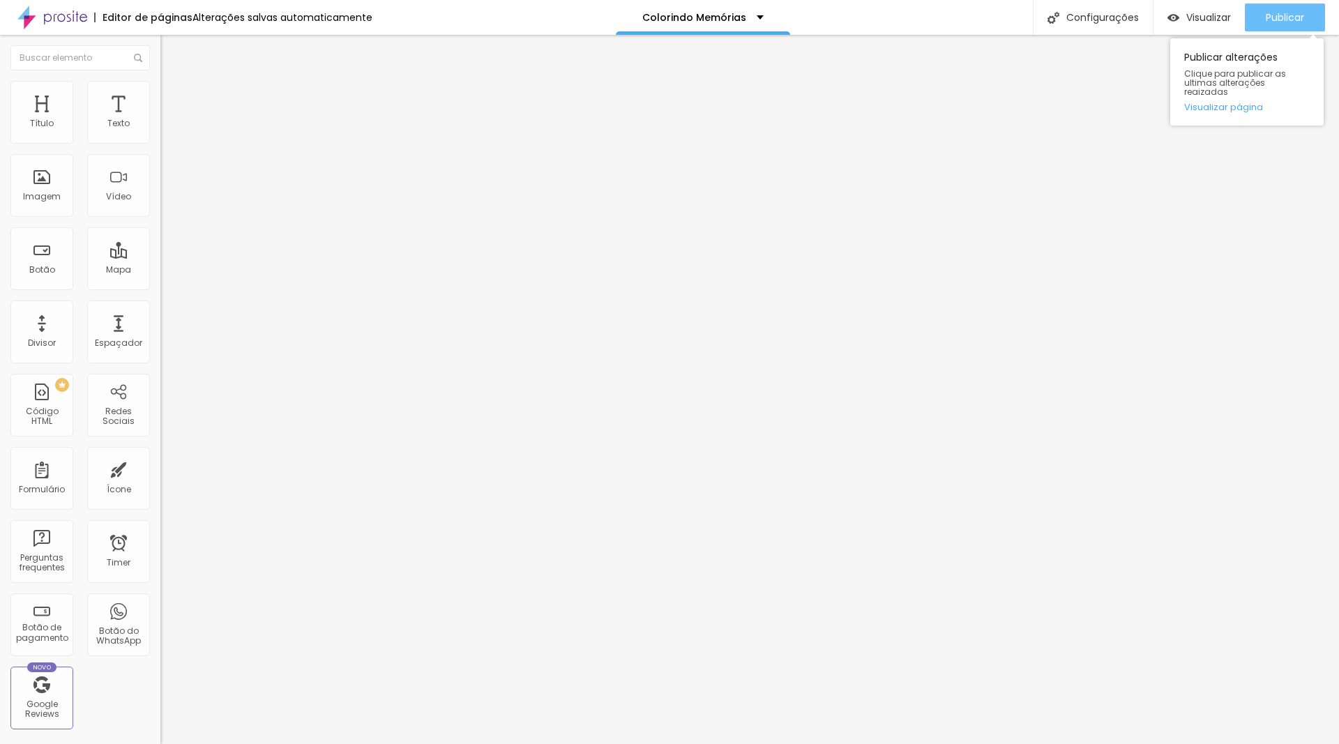
click at [1257, 13] on button "Publicar" at bounding box center [1285, 17] width 80 height 28
click at [1293, 21] on span "Publicar" at bounding box center [1285, 17] width 38 height 11
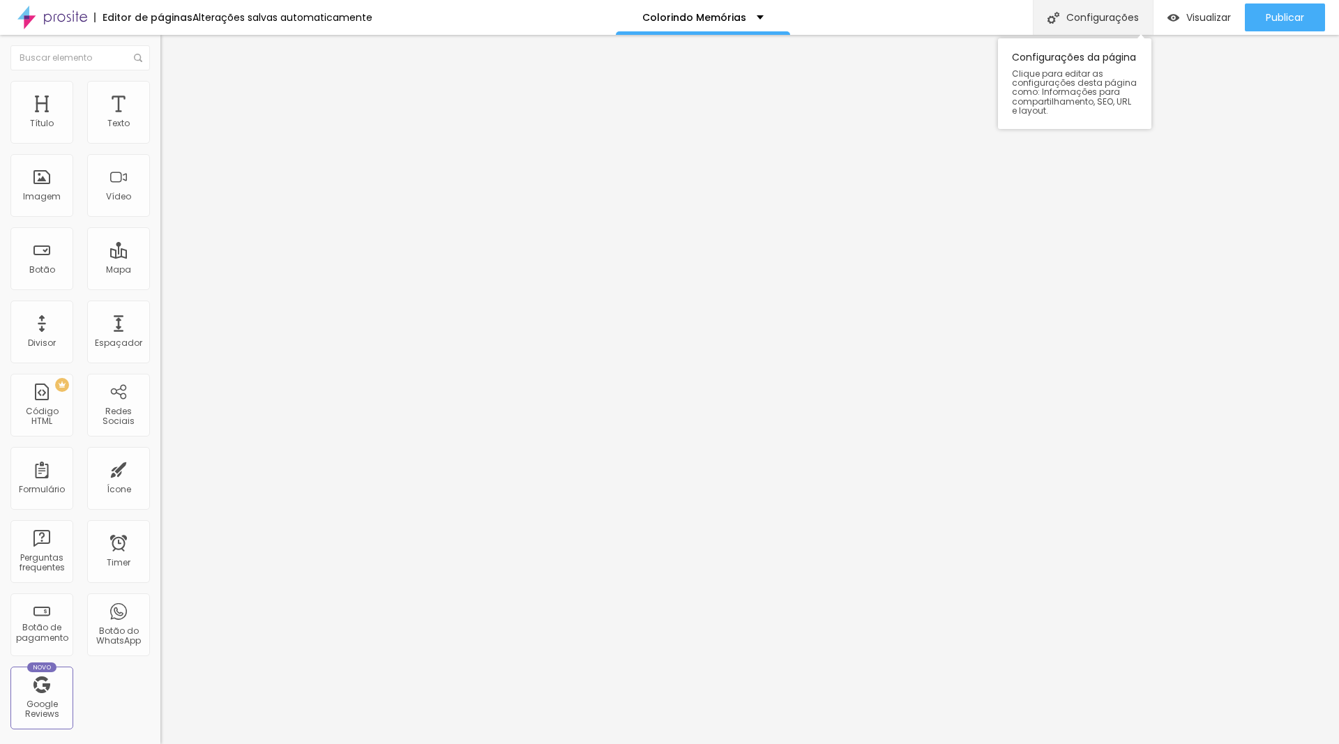
click at [1091, 14] on div "Configurações" at bounding box center [1093, 17] width 120 height 35
type input "/colorindomemorias"
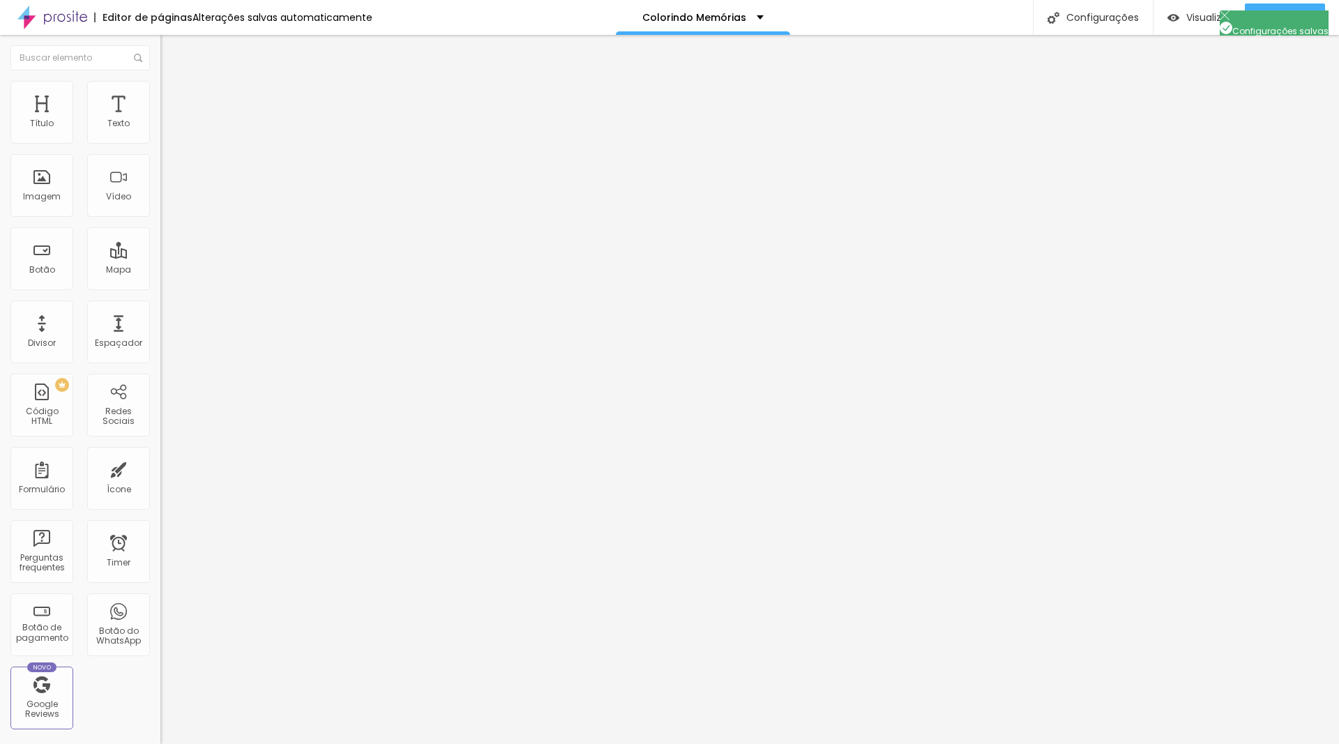
click at [160, 87] on li "Estilo" at bounding box center [240, 88] width 160 height 14
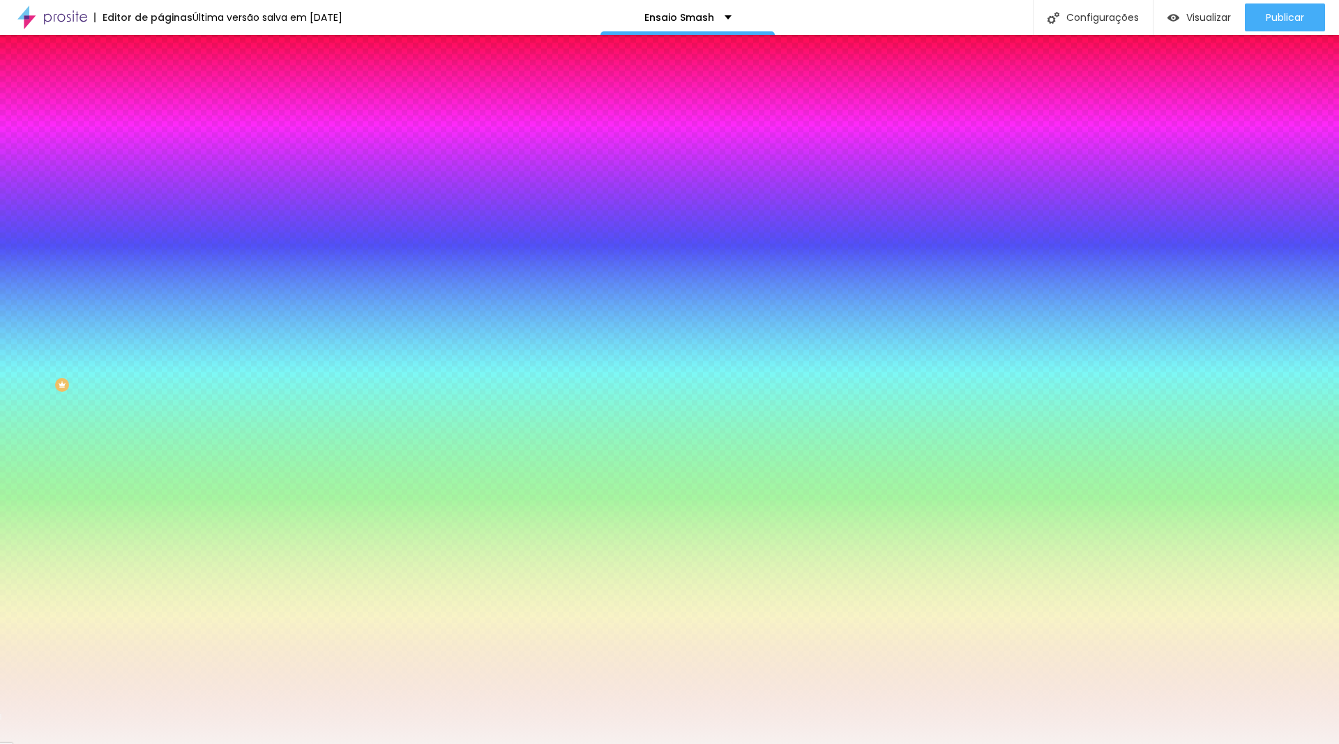
click at [160, 204] on input "#F7F1EF" at bounding box center [243, 197] width 167 height 14
